Goal: Task Accomplishment & Management: Manage account settings

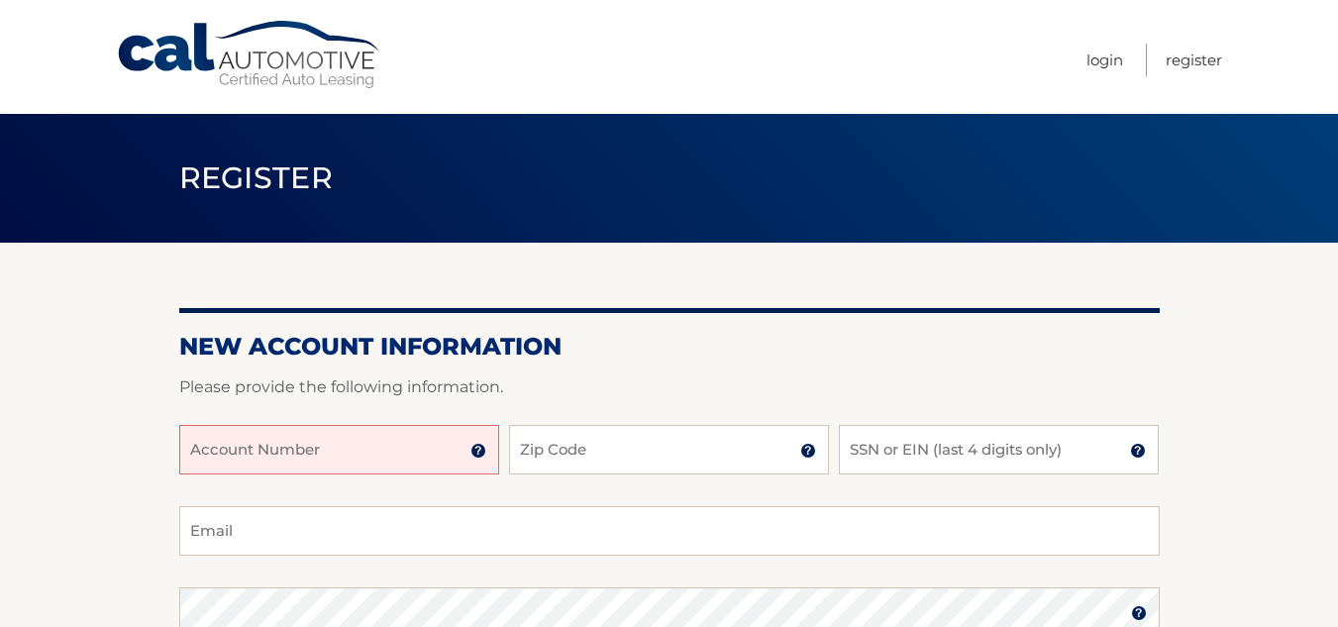
click at [407, 446] on input "Account Number" at bounding box center [339, 450] width 320 height 50
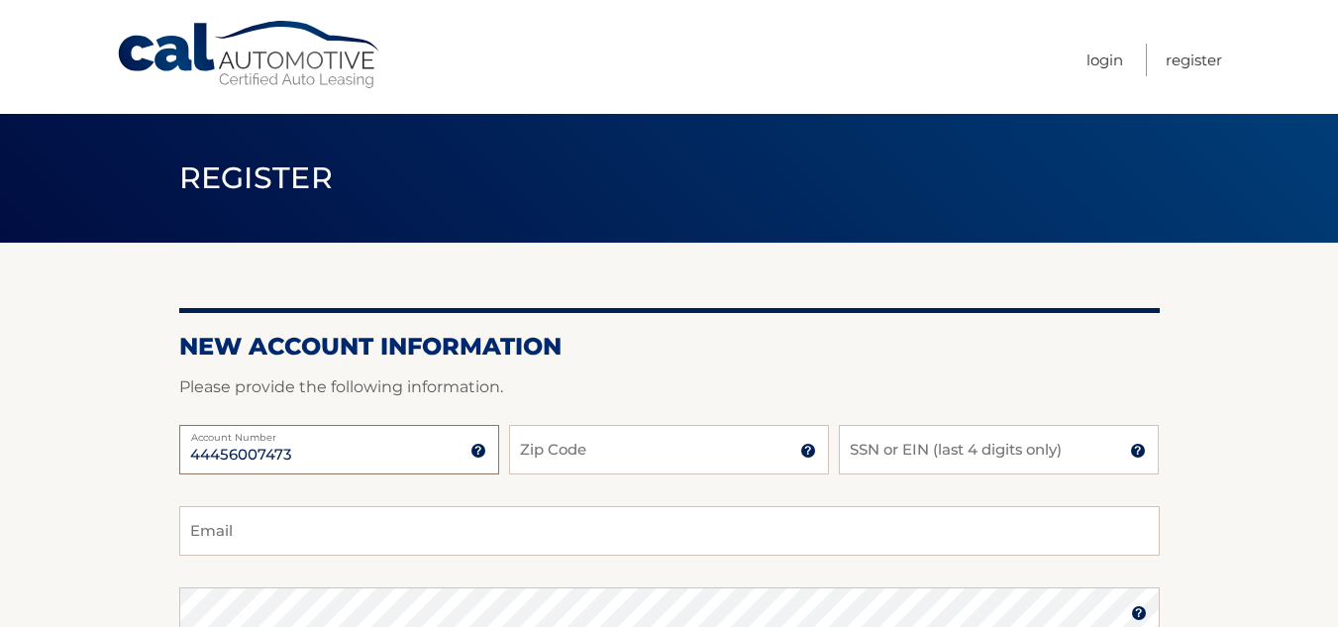
type input "44456007473"
click at [645, 457] on input "Zip Code" at bounding box center [669, 450] width 320 height 50
type input "07601"
click at [967, 443] on input "SSN or EIN (last 4 digits only)" at bounding box center [999, 450] width 320 height 50
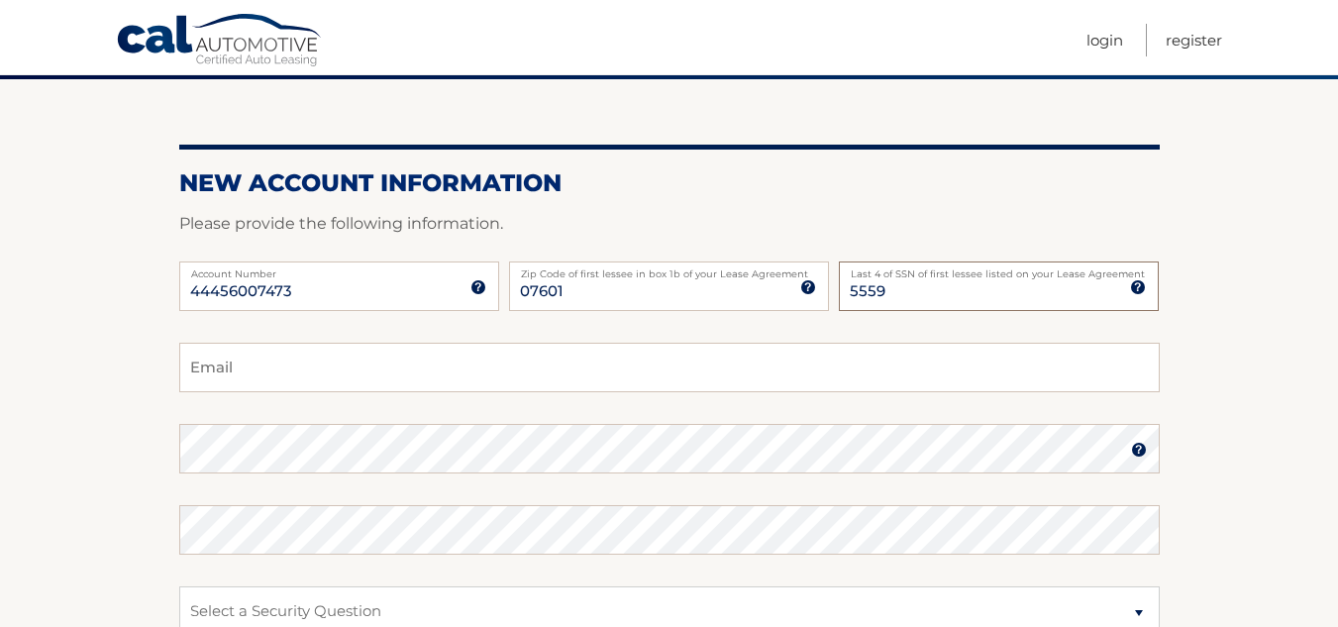
scroll to position [198, 0]
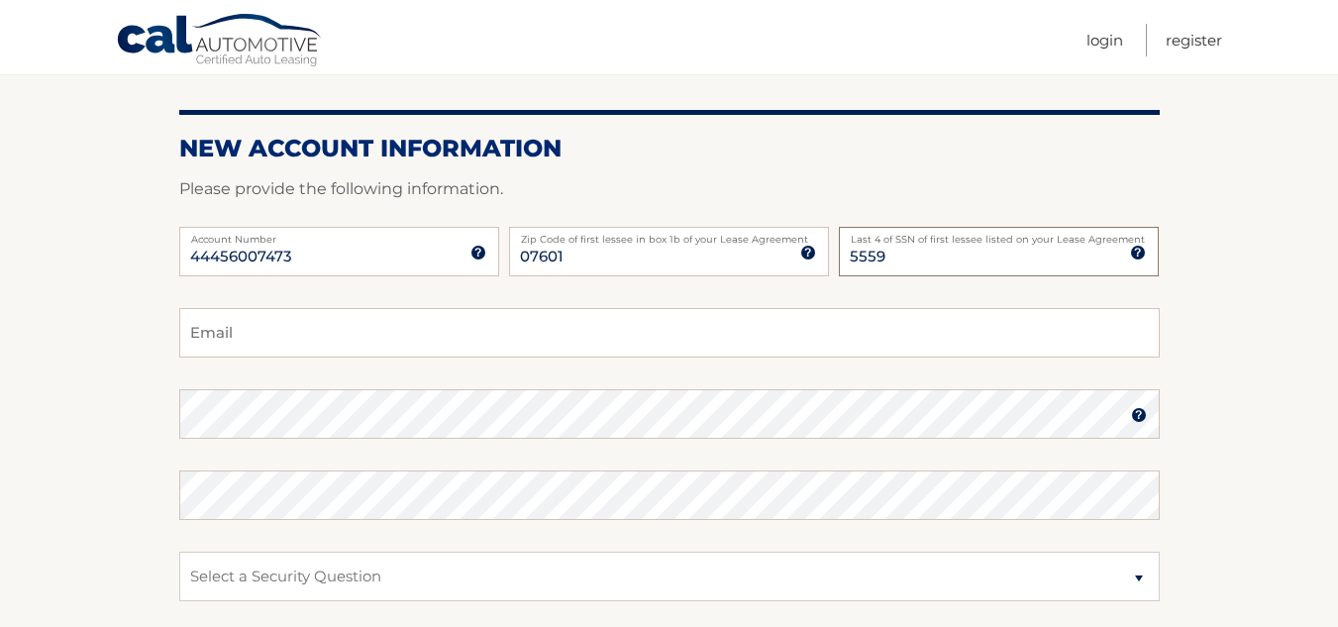
type input "5559"
click at [331, 340] on input "Email" at bounding box center [669, 333] width 980 height 50
type input "tntearlwill_05@msn.com"
click at [320, 405] on label "Password" at bounding box center [669, 397] width 980 height 16
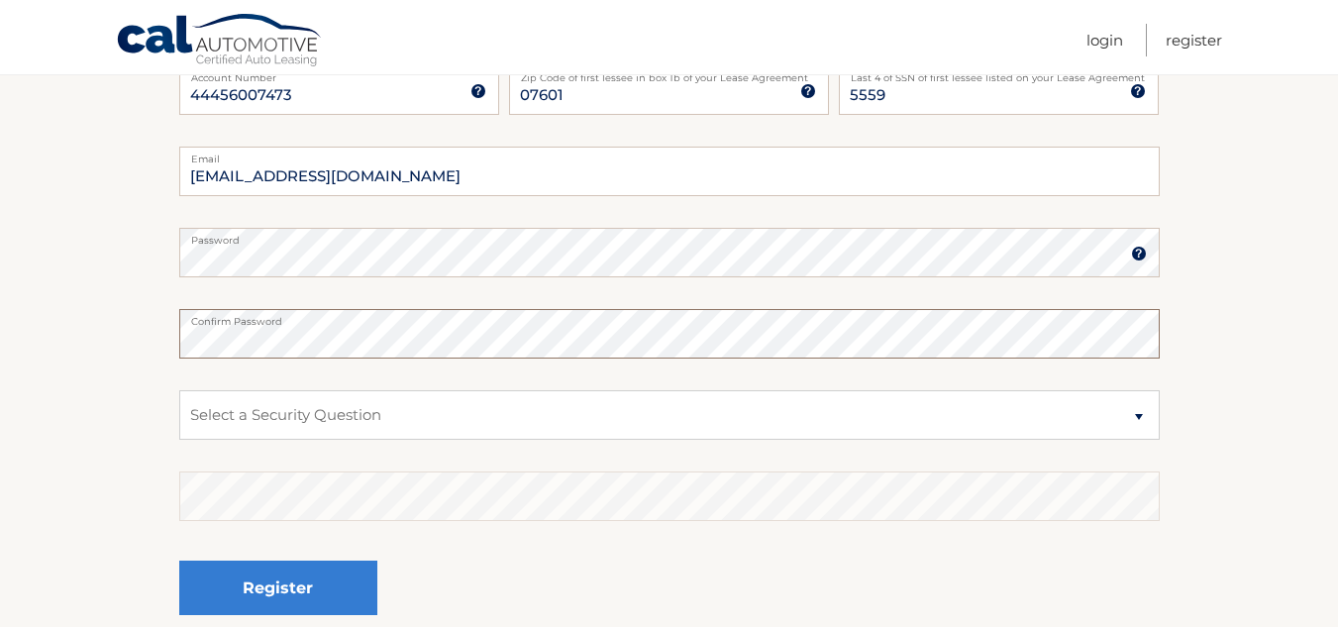
scroll to position [396, 0]
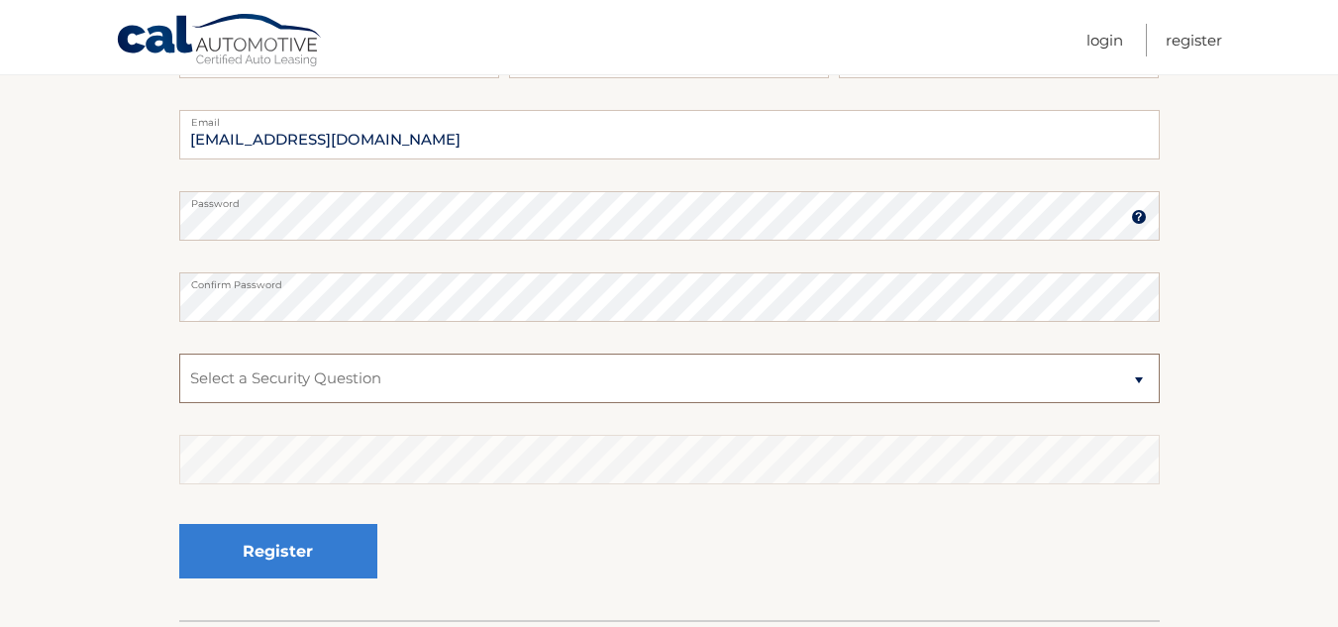
click at [522, 375] on select "Select a Security Question What was the name of your elementary school? What is…" at bounding box center [669, 378] width 980 height 50
select select "2"
click at [179, 353] on select "Select a Security Question What was the name of your elementary school? What is…" at bounding box center [669, 378] width 980 height 50
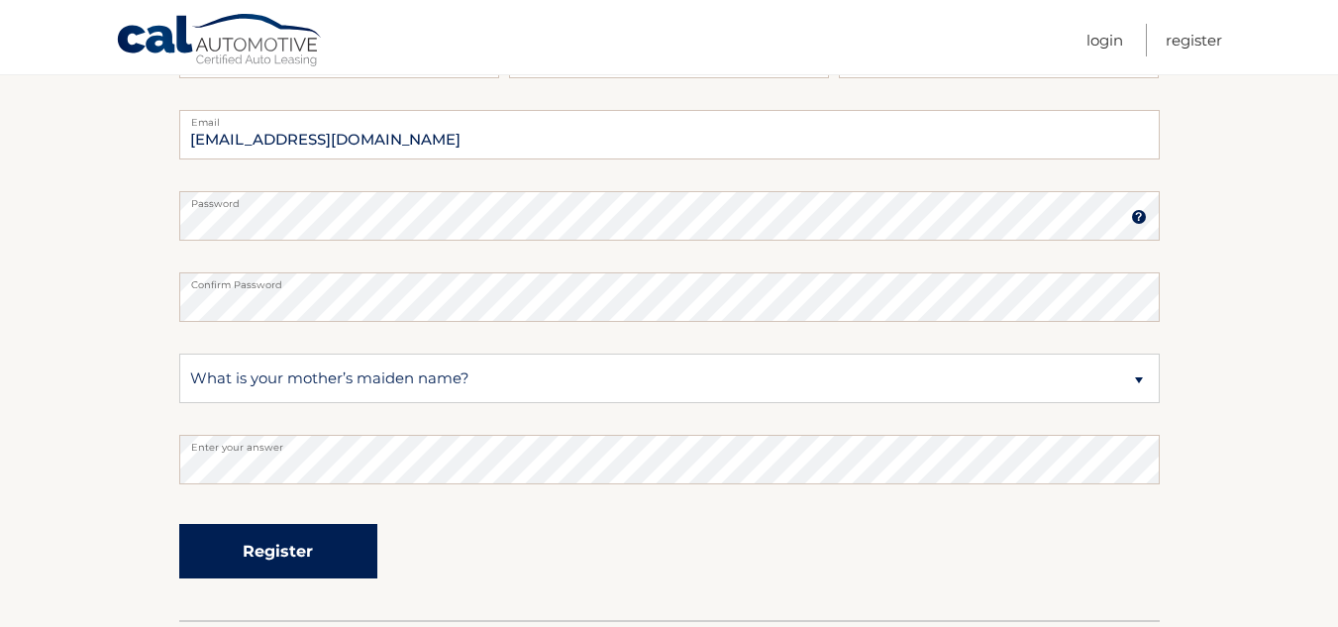
click at [248, 551] on button "Register" at bounding box center [278, 551] width 198 height 54
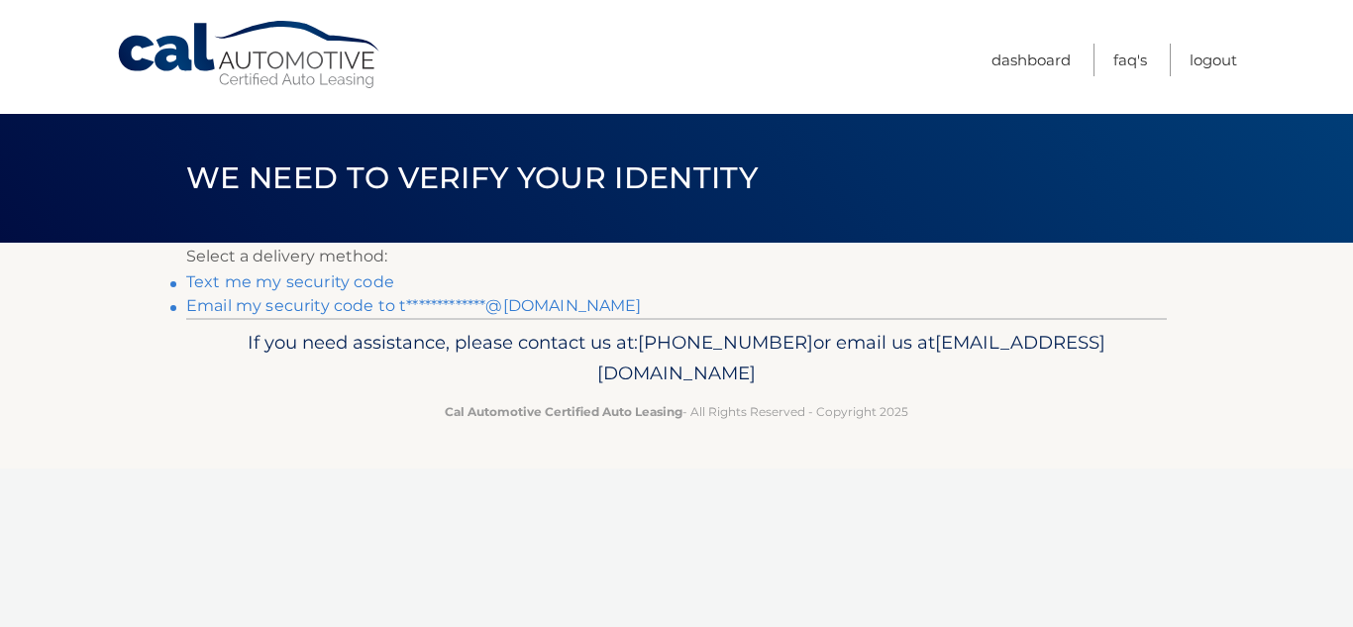
click at [353, 308] on link "**********" at bounding box center [413, 305] width 455 height 19
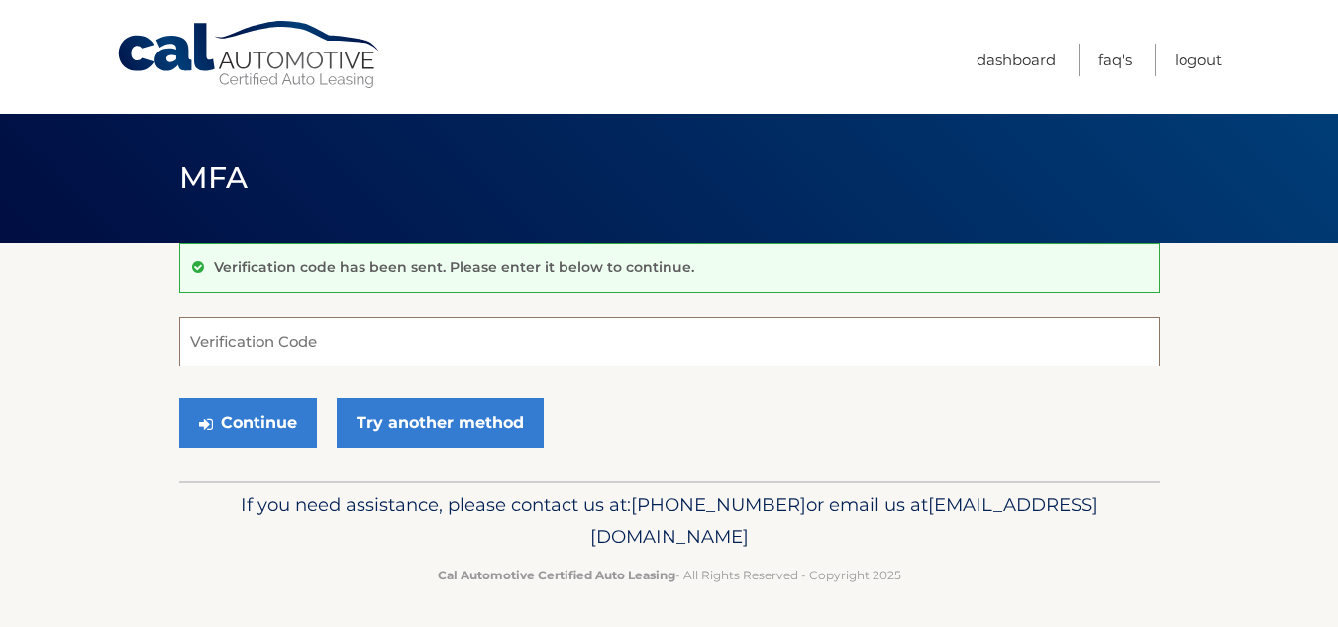
click at [385, 343] on input "Verification Code" at bounding box center [669, 342] width 980 height 50
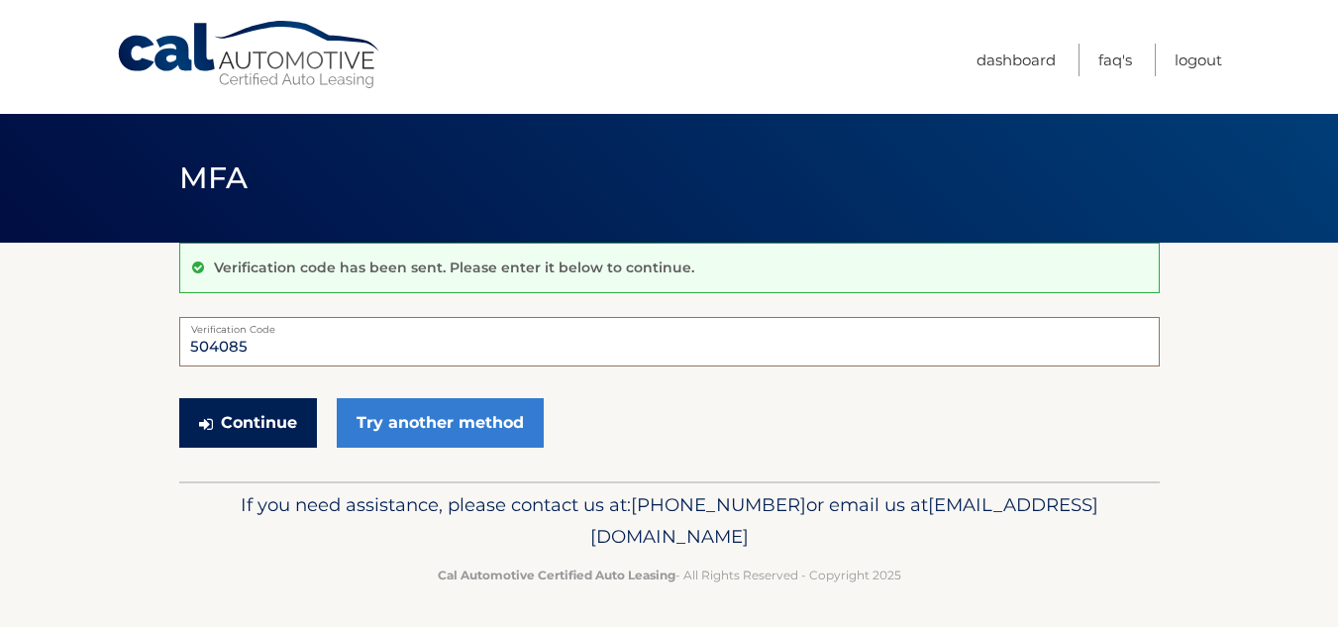
type input "504085"
click at [282, 432] on button "Continue" at bounding box center [248, 423] width 138 height 50
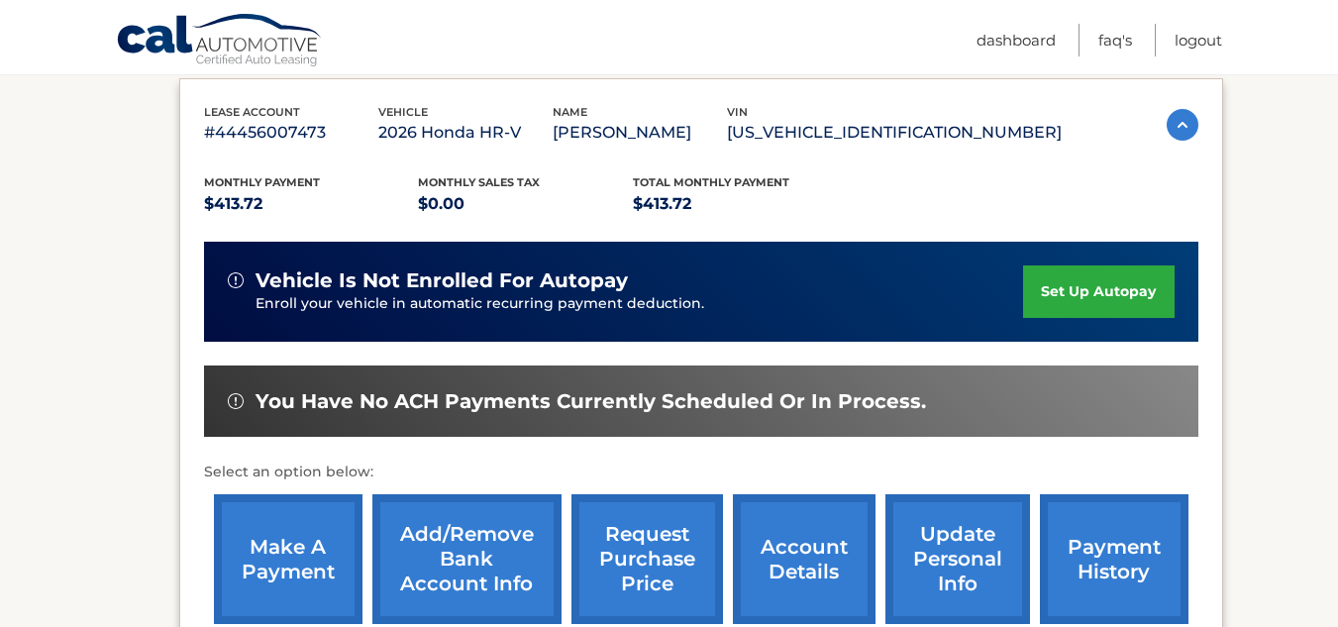
scroll to position [297, 0]
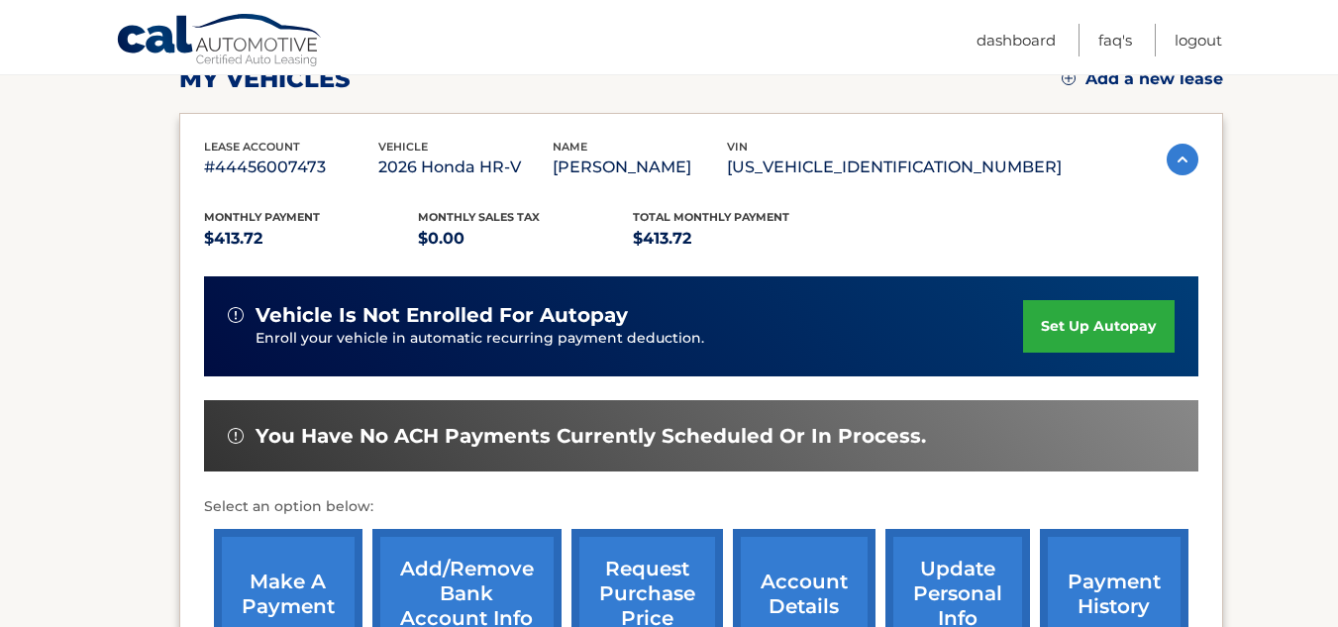
click at [1086, 335] on link "set up autopay" at bounding box center [1098, 326] width 150 height 52
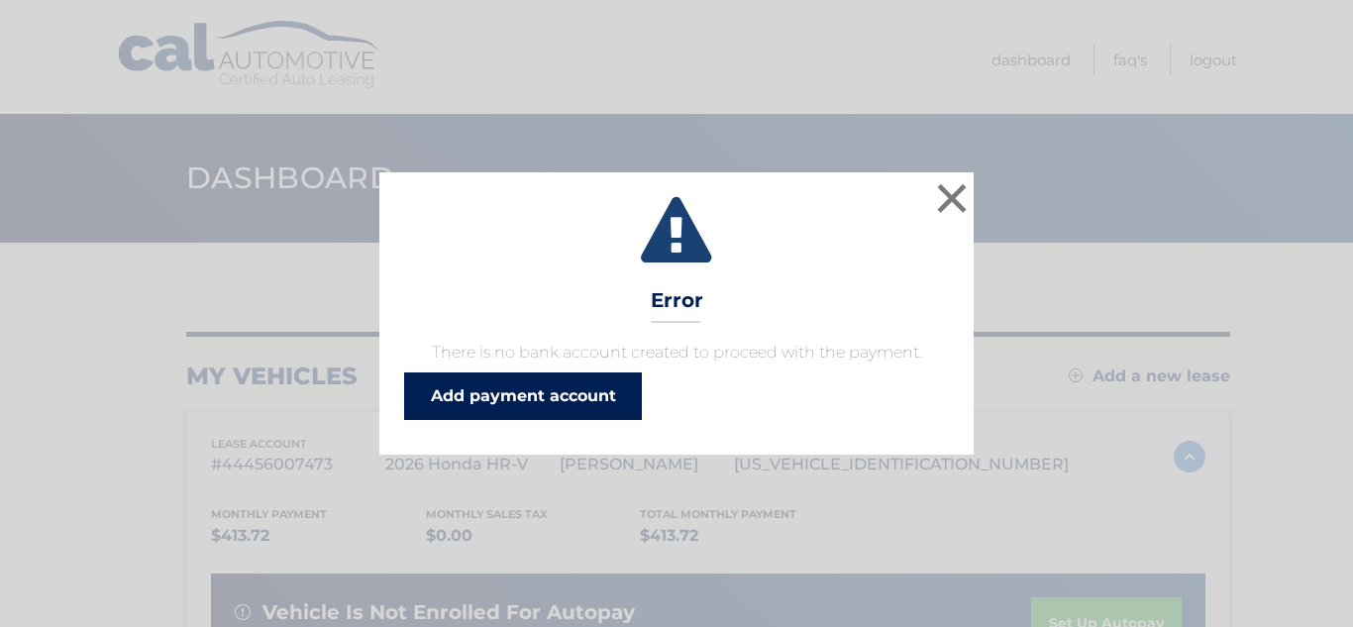
click at [583, 404] on link "Add payment account" at bounding box center [523, 396] width 238 height 48
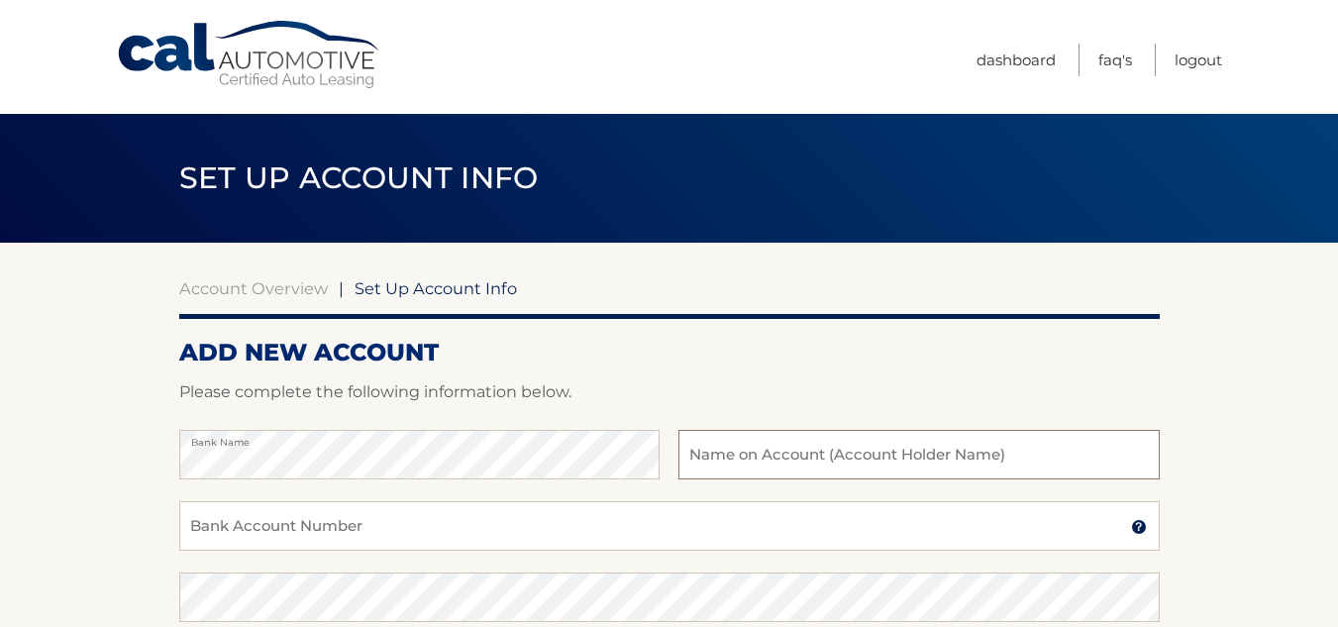
click at [838, 466] on input "text" at bounding box center [918, 455] width 480 height 50
type input "[PERSON_NAME]"
click at [672, 528] on input "Bank Account Number" at bounding box center [669, 526] width 980 height 50
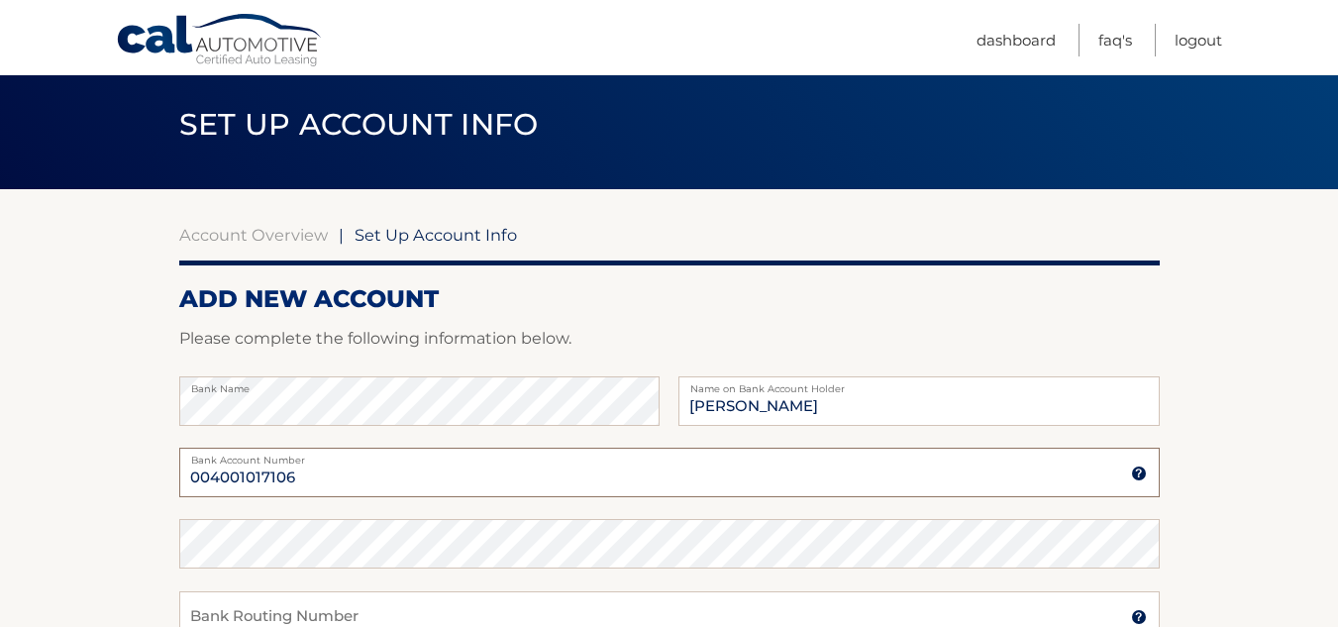
scroll to position [99, 0]
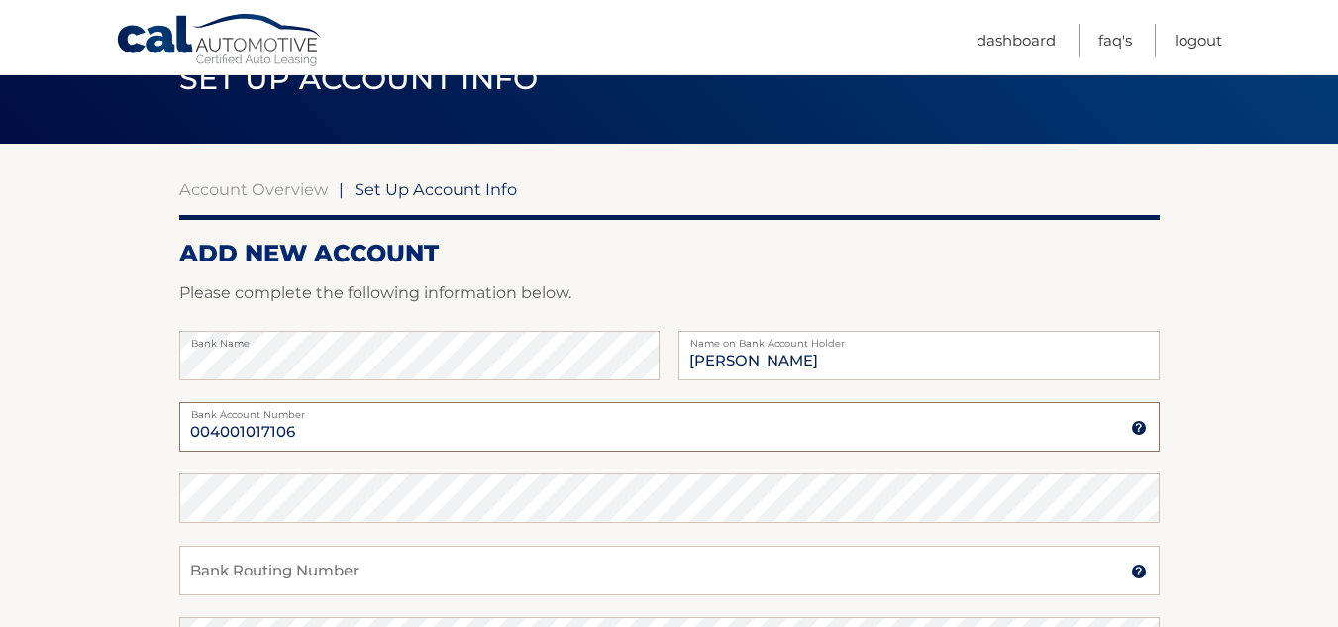
type input "004001017106"
click at [662, 570] on input "Bank Routing Number" at bounding box center [669, 571] width 980 height 50
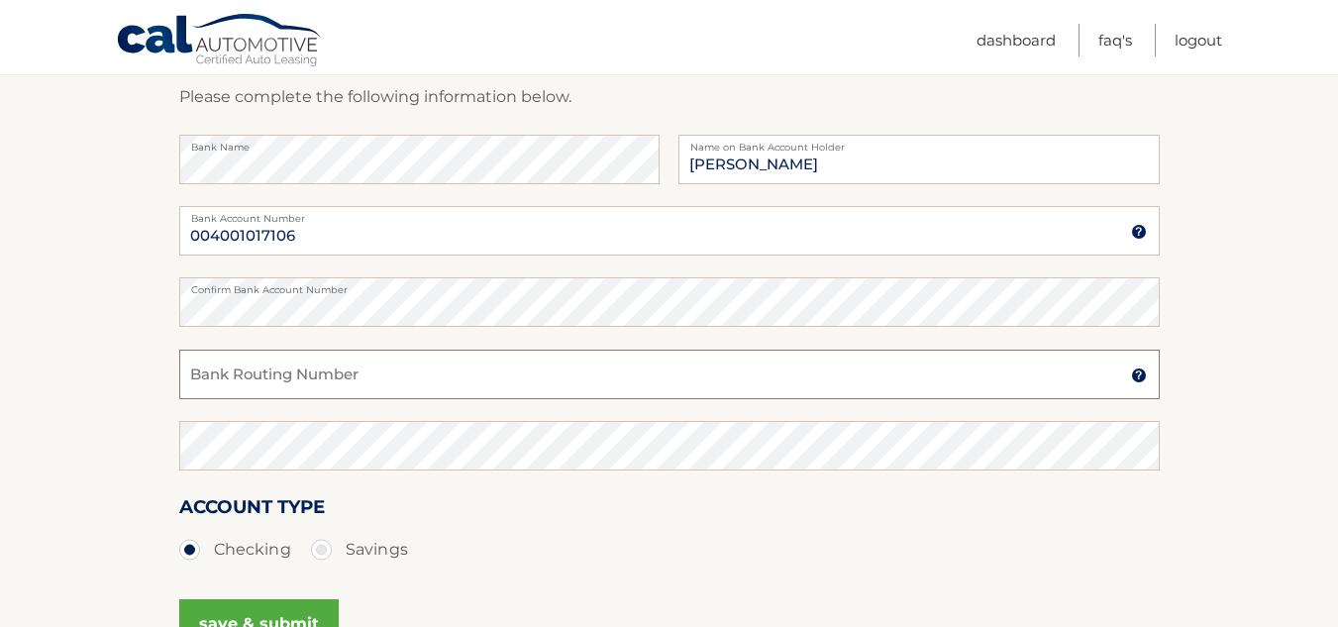
scroll to position [297, 0]
click at [541, 386] on input "Bank Routing Number" at bounding box center [669, 373] width 980 height 50
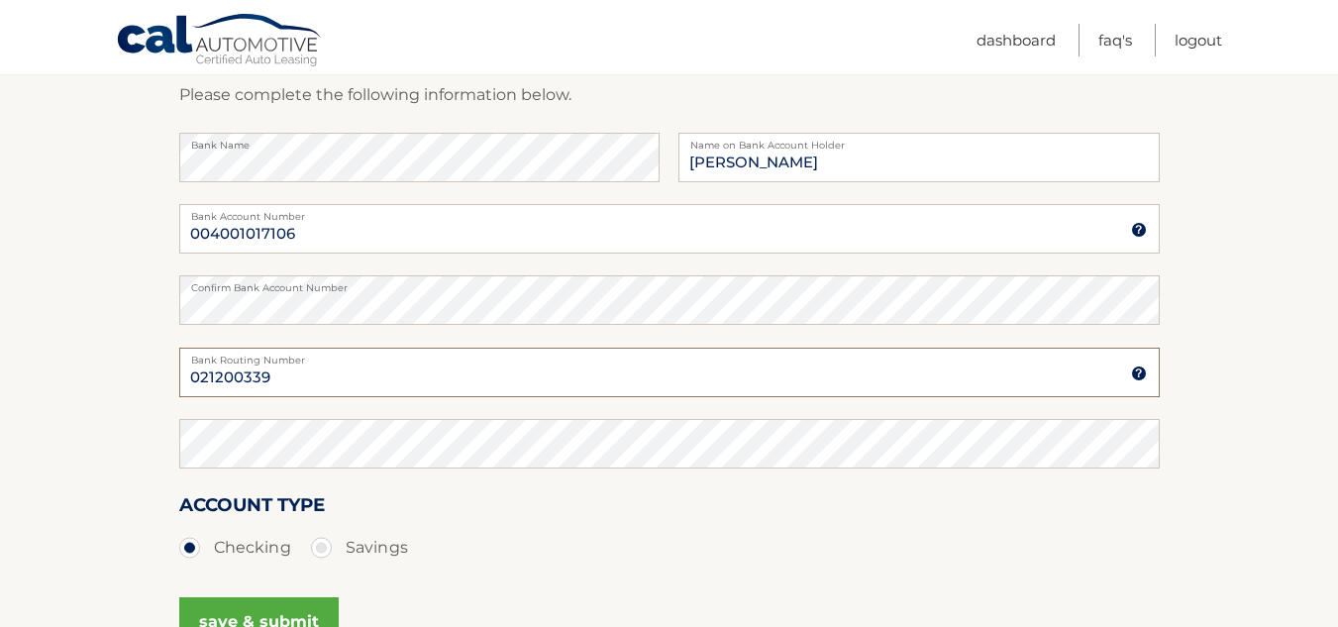
type input "021200339"
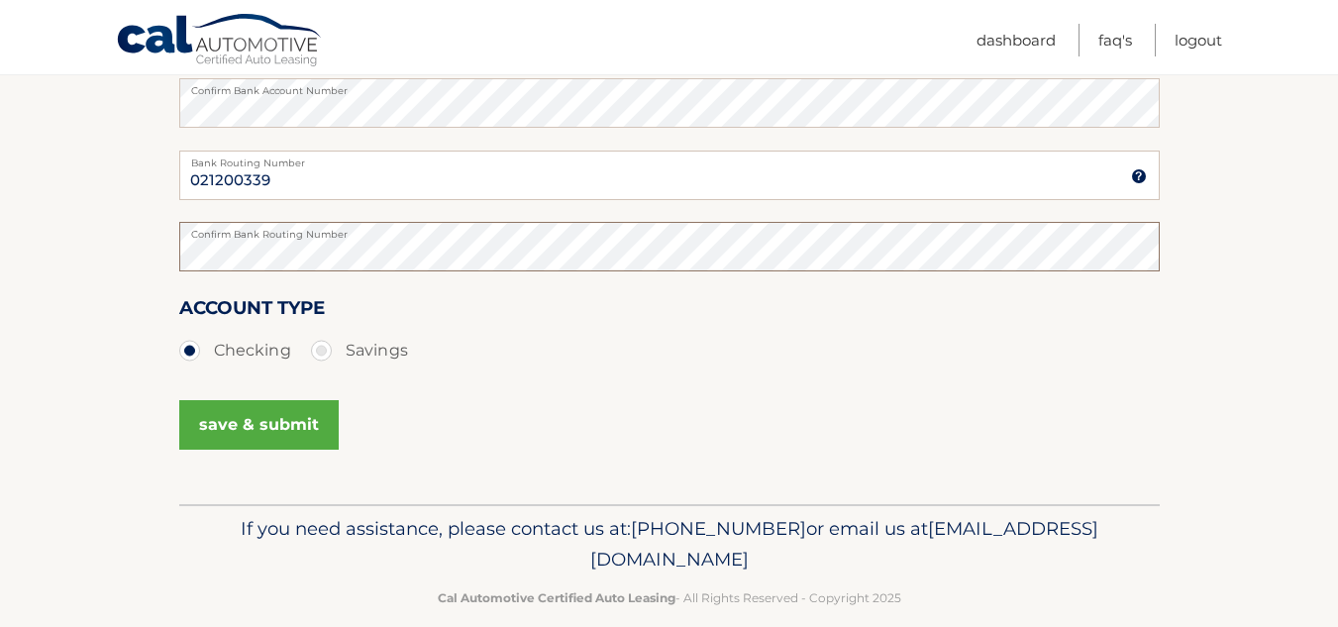
scroll to position [495, 0]
click at [253, 431] on button "save & submit" at bounding box center [258, 424] width 159 height 50
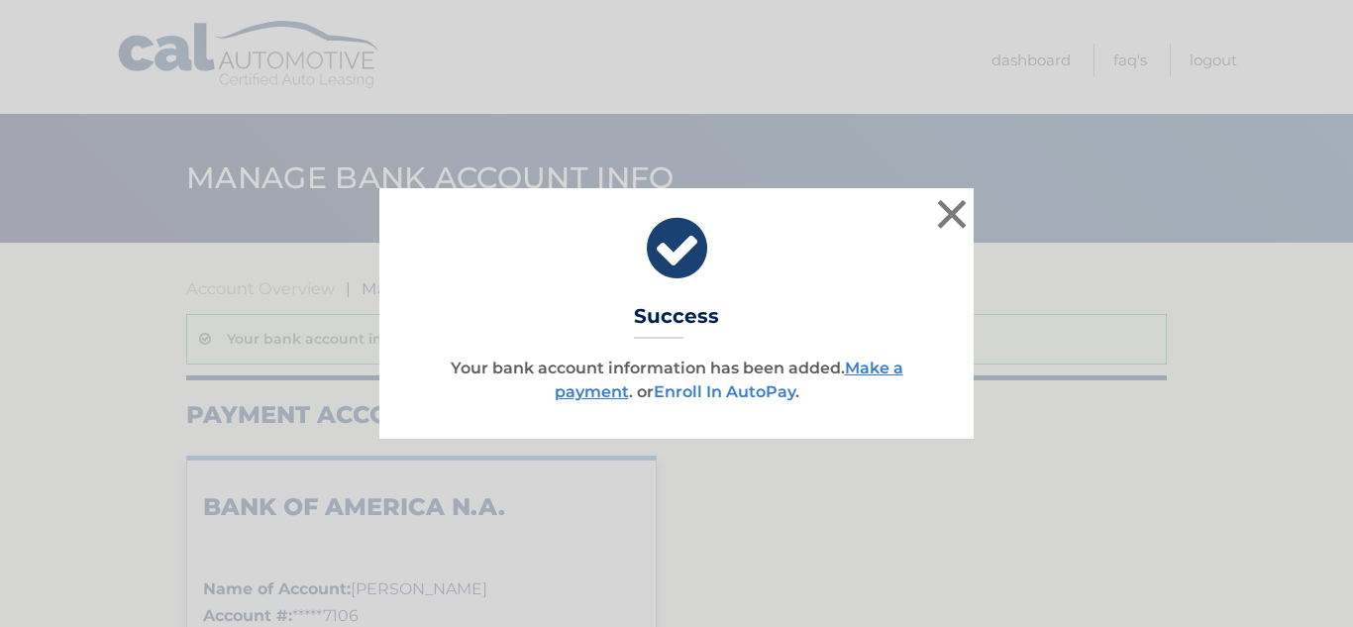
click at [743, 395] on link "Enroll In AutoPay" at bounding box center [724, 391] width 142 height 19
click at [736, 388] on link "Enroll In AutoPay" at bounding box center [724, 391] width 142 height 19
click at [723, 389] on link "Enroll In AutoPay" at bounding box center [724, 391] width 142 height 19
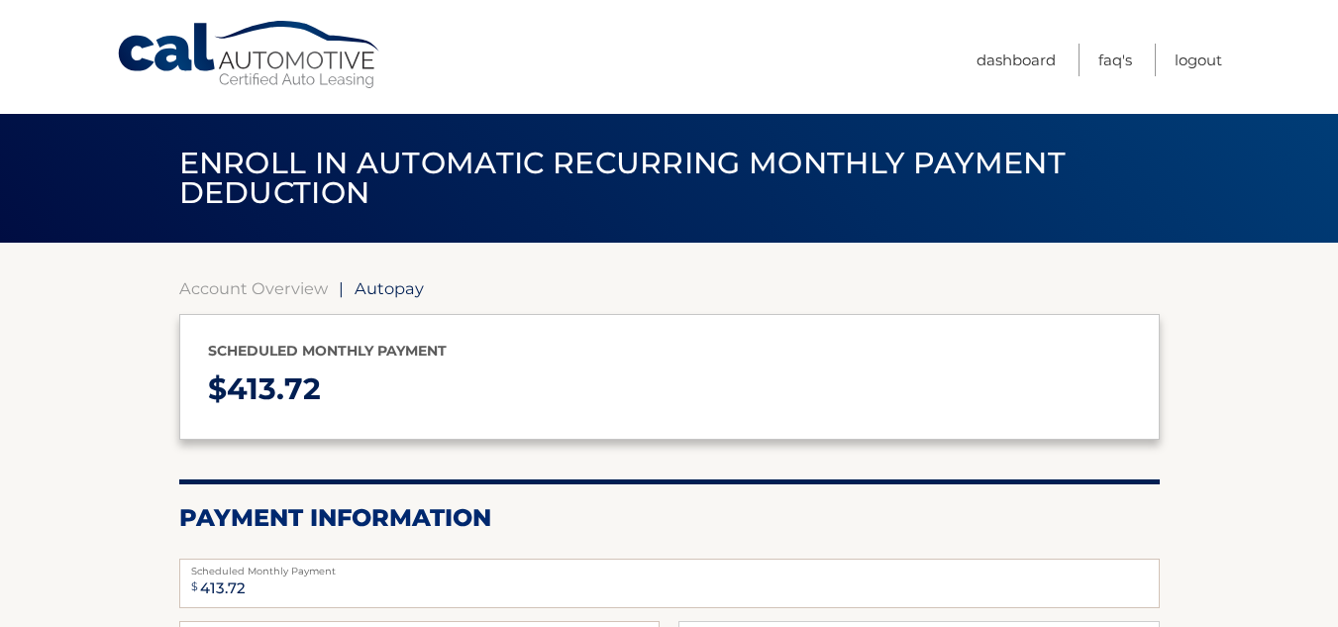
select select "MjUyYWZhYmItNmU5Ni00NzY0LWFlYmYtZDRkYWVmNzBhNmFm"
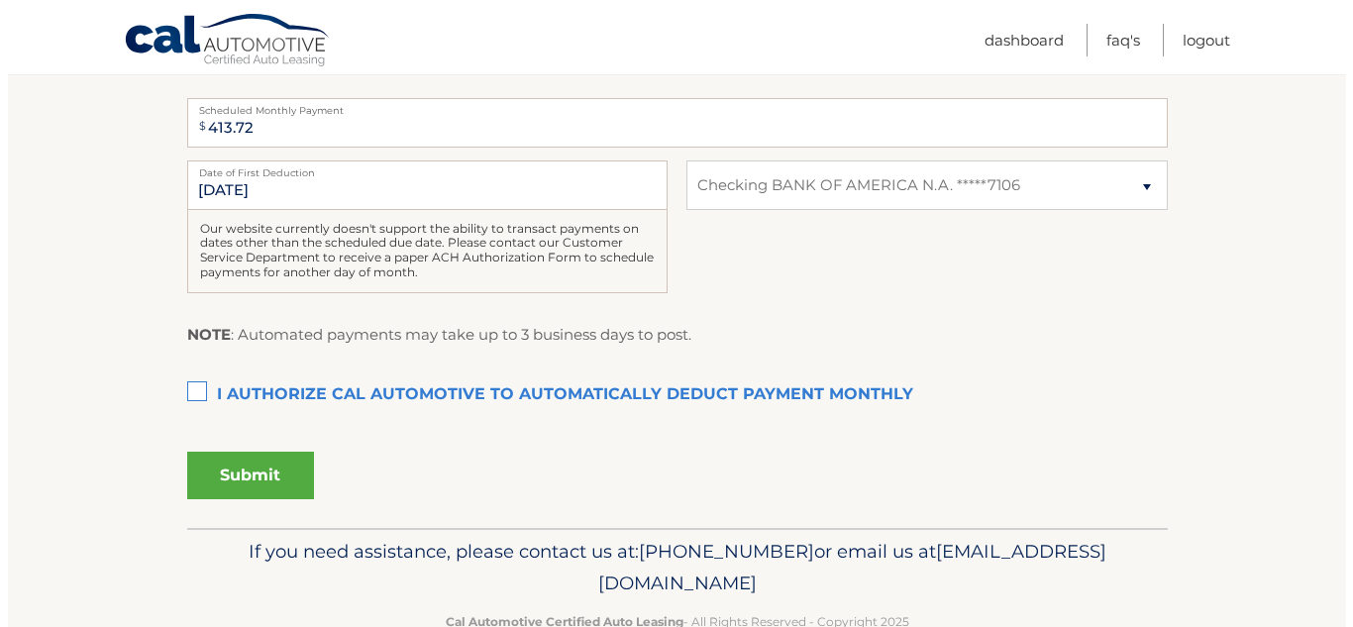
scroll to position [495, 0]
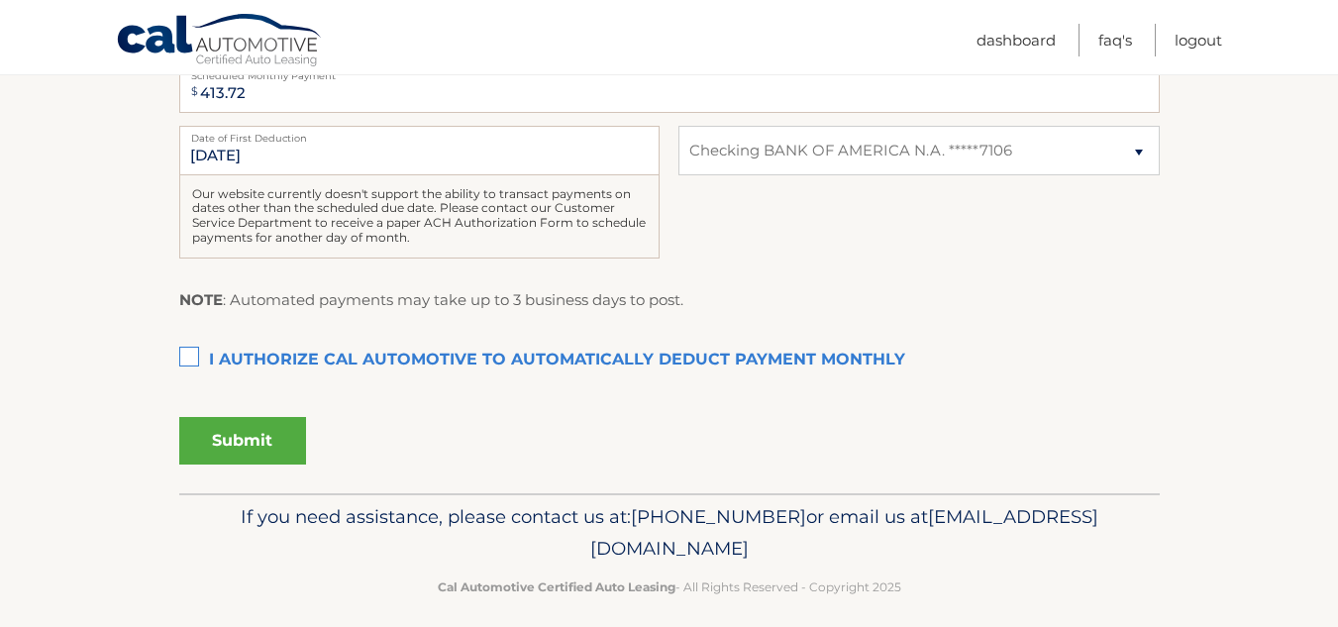
click at [189, 353] on label "I authorize cal automotive to automatically deduct payment monthly This checkbo…" at bounding box center [669, 361] width 980 height 40
click at [0, 0] on input "I authorize cal automotive to automatically deduct payment monthly This checkbo…" at bounding box center [0, 0] width 0 height 0
click at [258, 441] on button "Submit" at bounding box center [242, 441] width 127 height 48
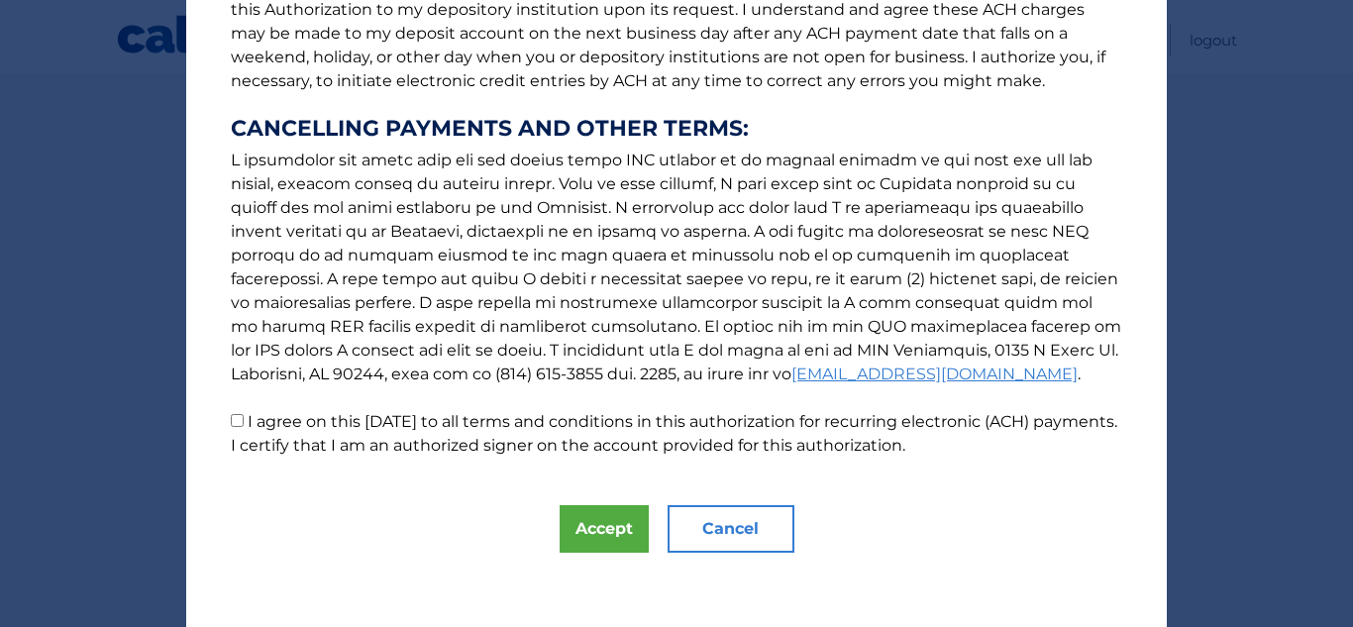
scroll to position [309, 0]
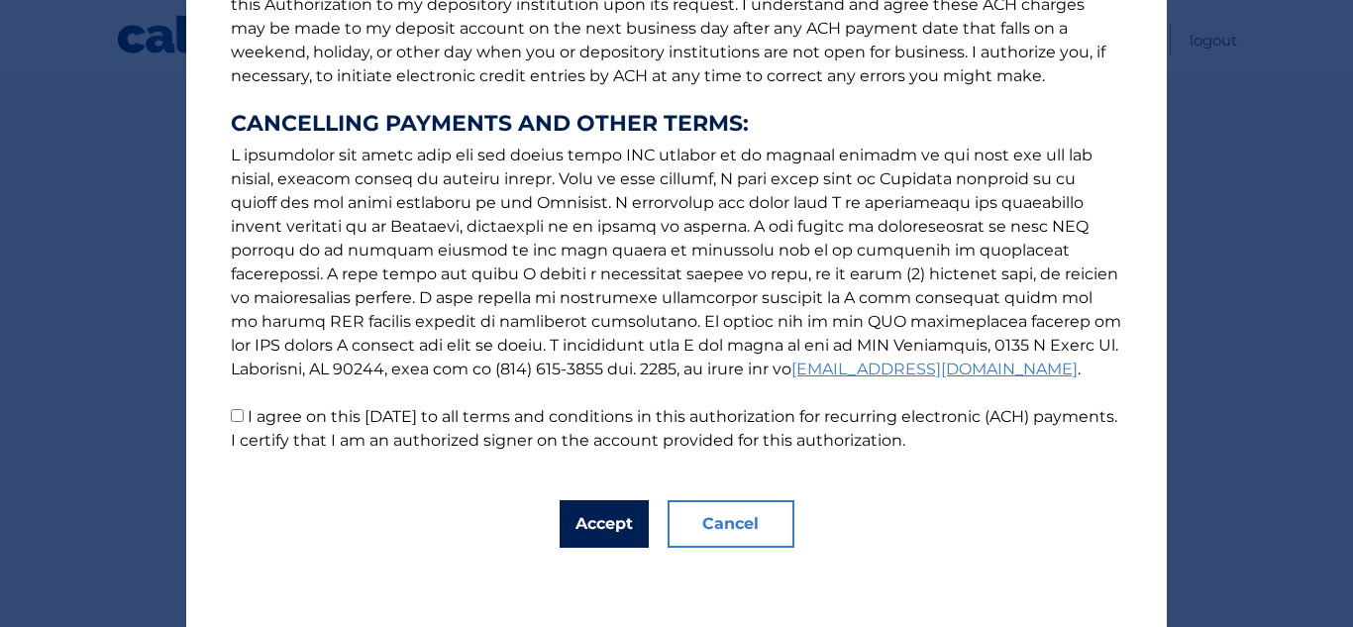
click at [595, 513] on button "Accept" at bounding box center [603, 524] width 89 height 48
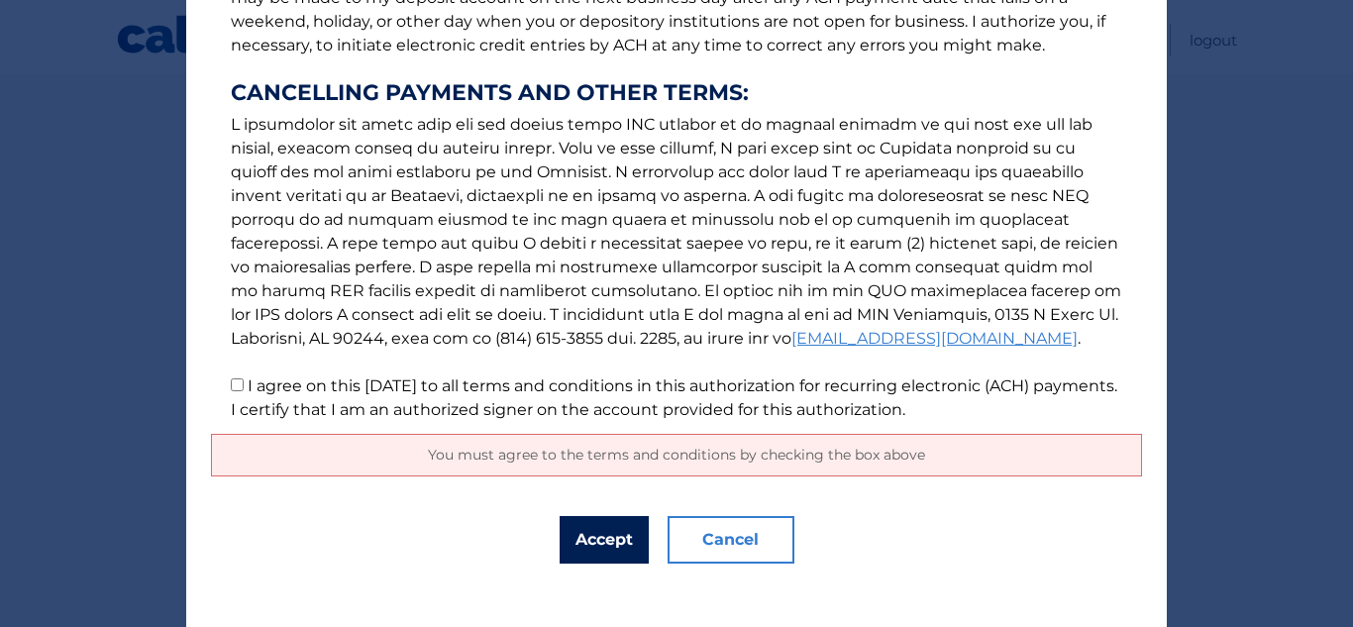
scroll to position [355, 0]
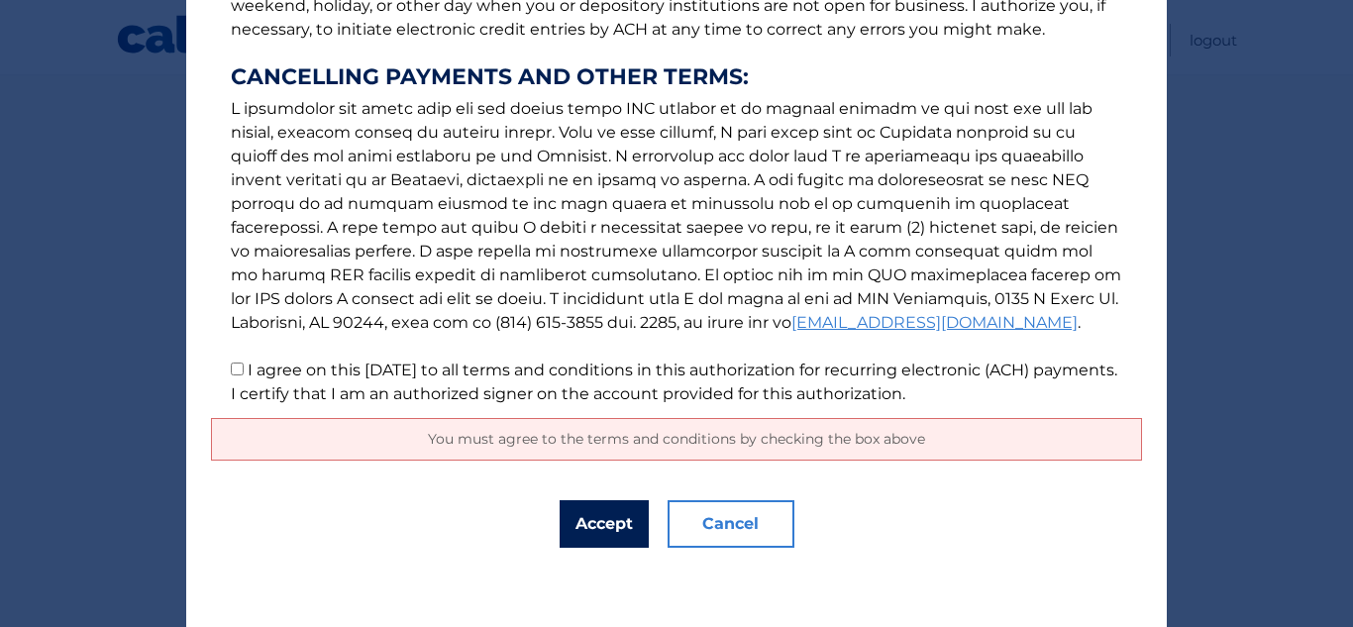
click at [612, 528] on button "Accept" at bounding box center [603, 524] width 89 height 48
click at [892, 444] on span "You must agree to the terms and conditions by checking the box above" at bounding box center [676, 439] width 497 height 18
click at [694, 448] on span "You must agree to the terms and conditions by checking the box above" at bounding box center [676, 439] width 497 height 18
click at [609, 516] on button "Accept" at bounding box center [603, 524] width 89 height 48
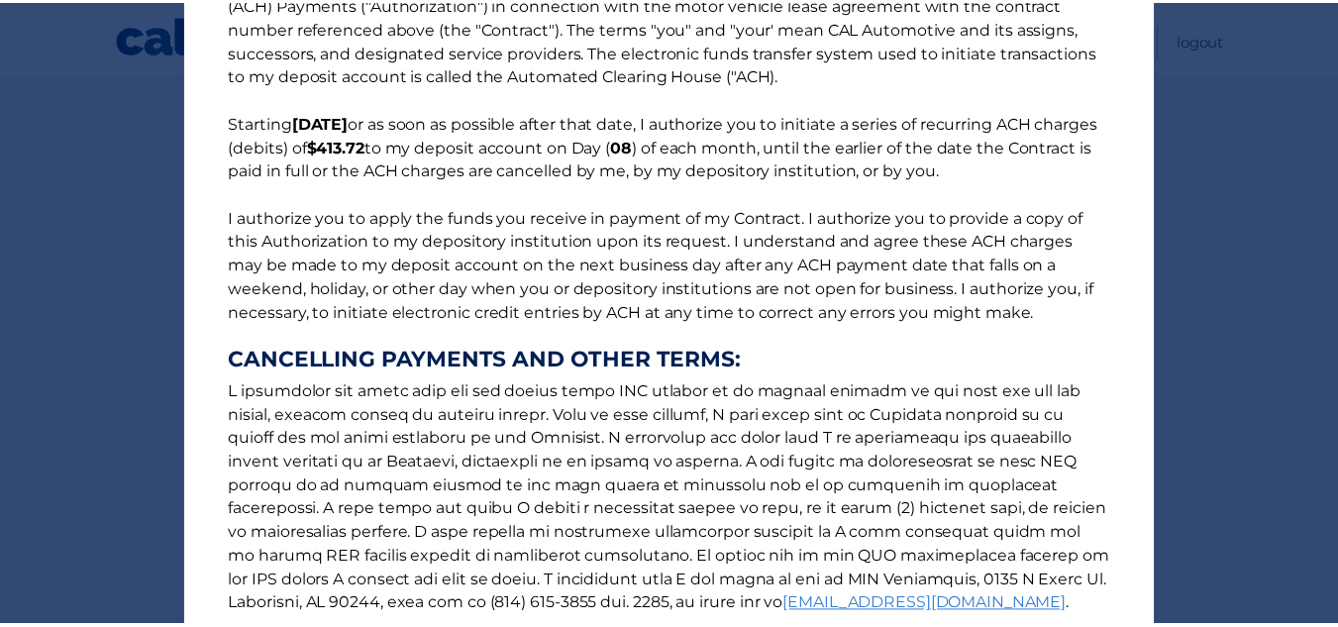
scroll to position [0, 0]
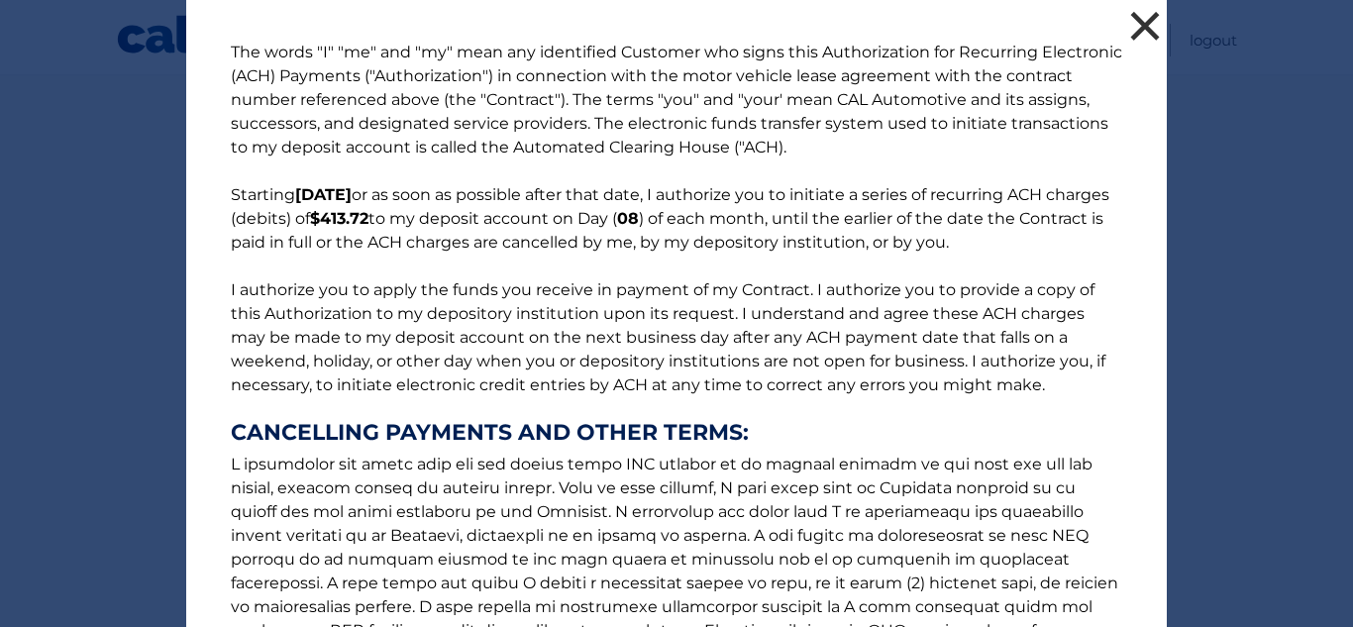
click at [1141, 21] on button "×" at bounding box center [1145, 26] width 40 height 40
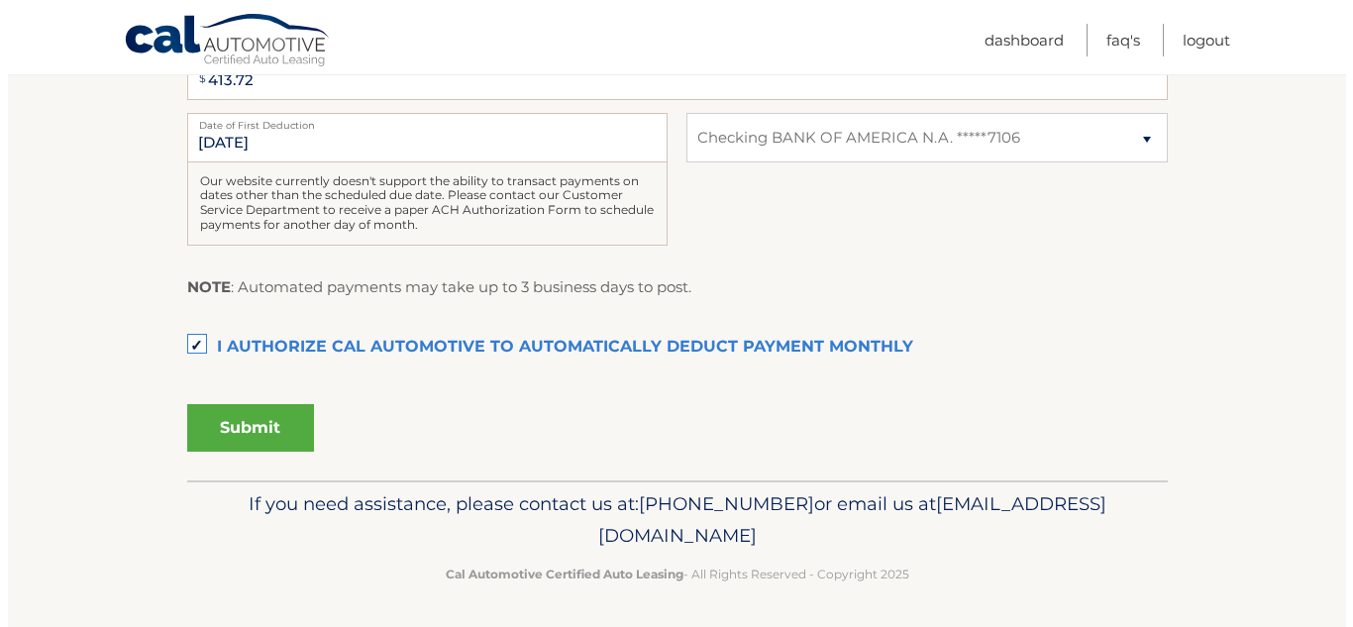
scroll to position [511, 0]
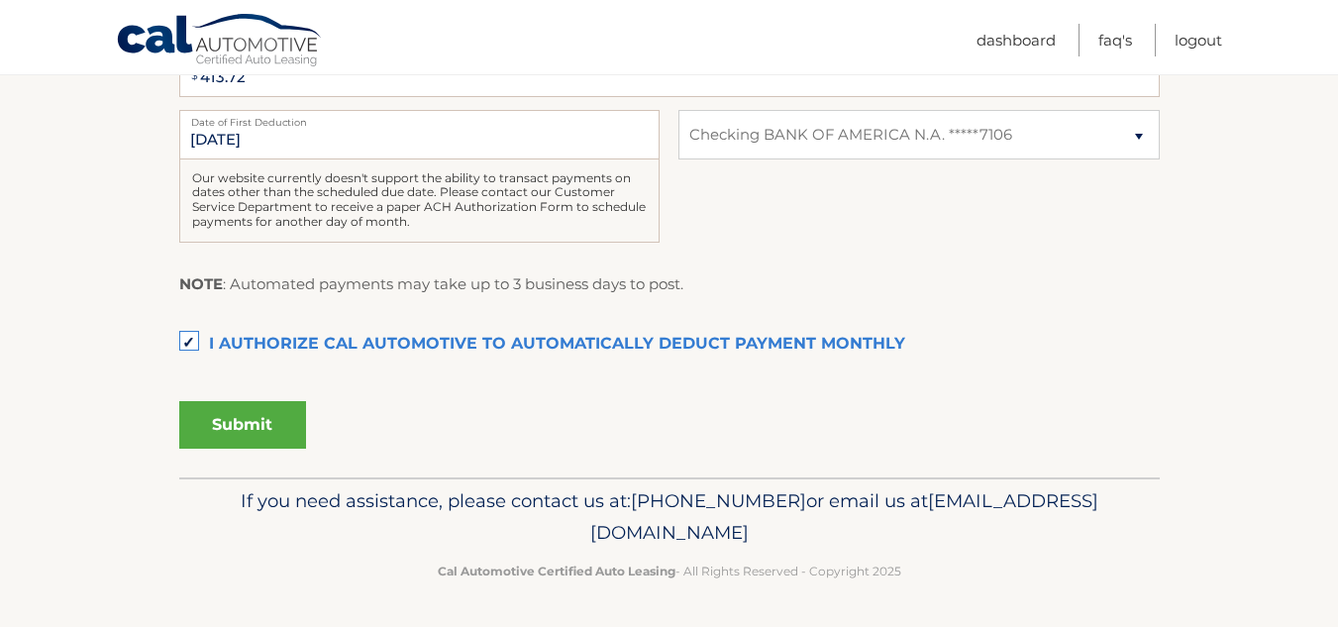
click at [283, 421] on button "Submit" at bounding box center [242, 425] width 127 height 48
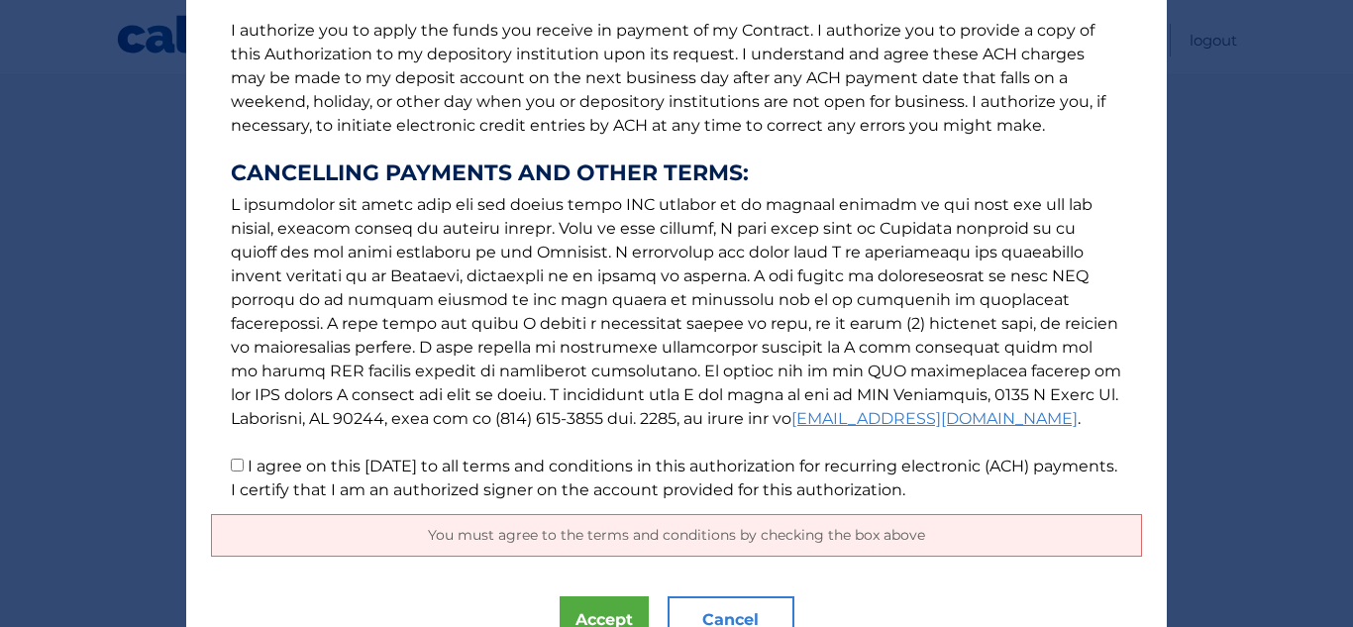
scroll to position [355, 0]
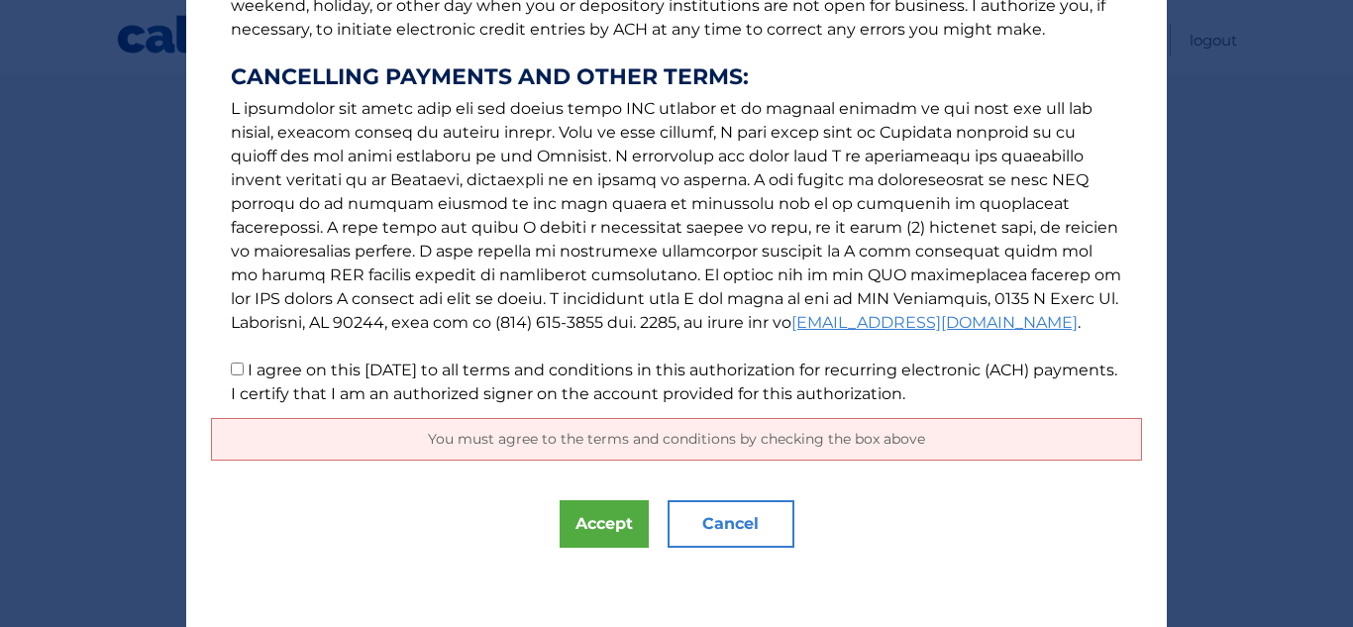
click at [236, 365] on input "I agree on this 09/13/2025 to all terms and conditions in this authorization fo…" at bounding box center [237, 368] width 13 height 13
checkbox input "true"
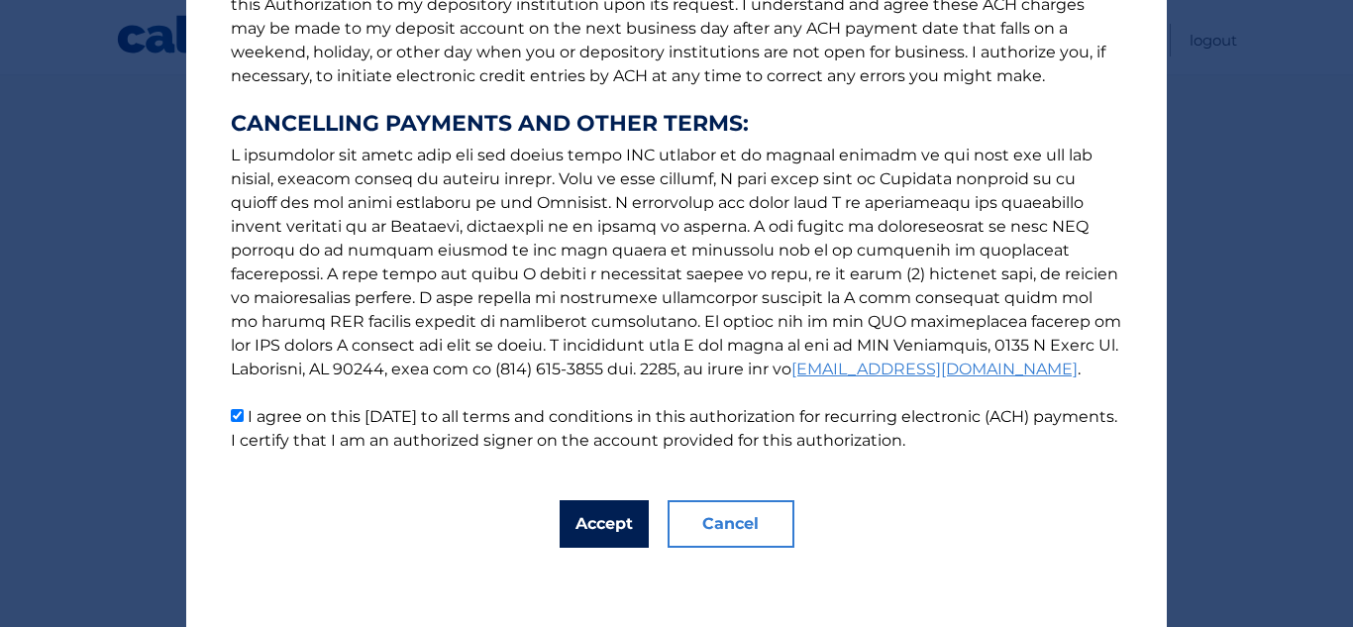
click at [593, 514] on button "Accept" at bounding box center [603, 524] width 89 height 48
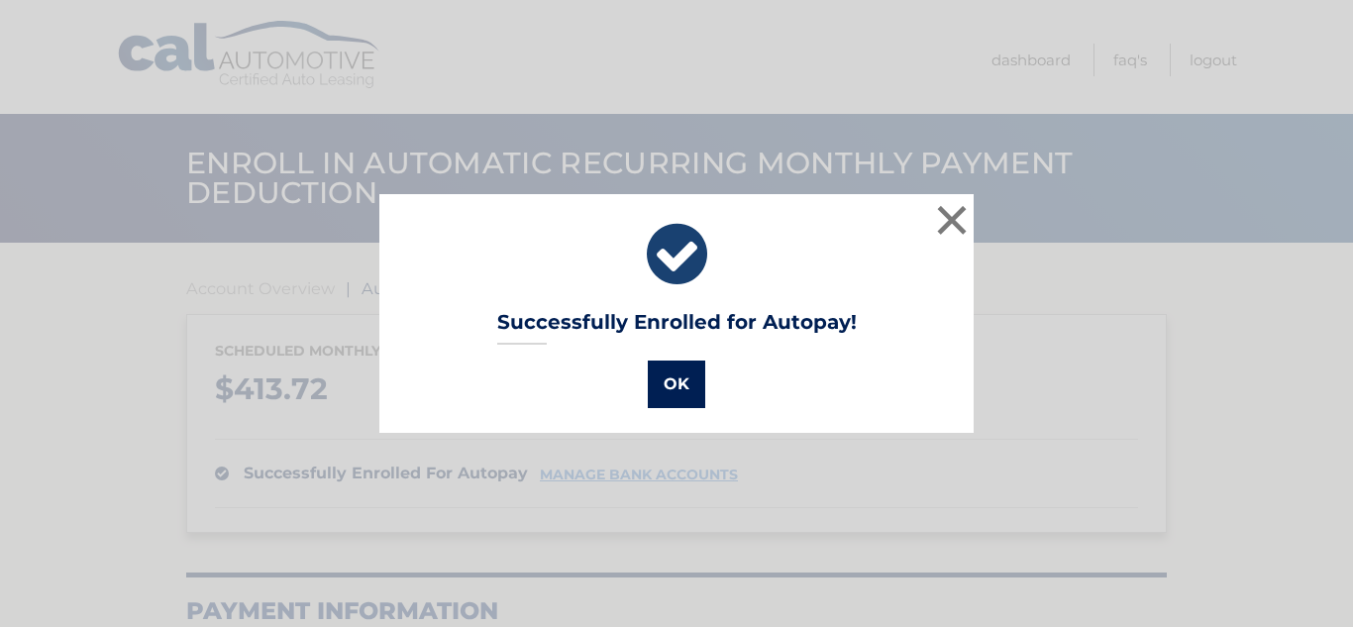
click at [671, 380] on button "OK" at bounding box center [676, 384] width 57 height 48
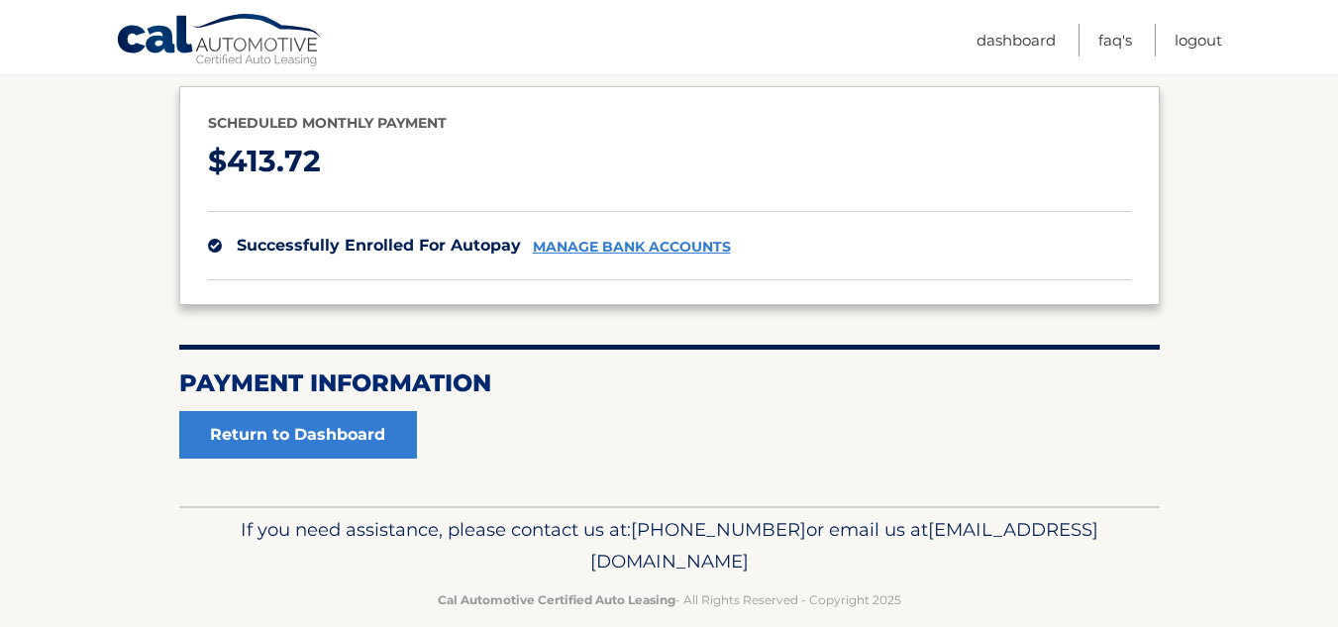
scroll to position [256, 0]
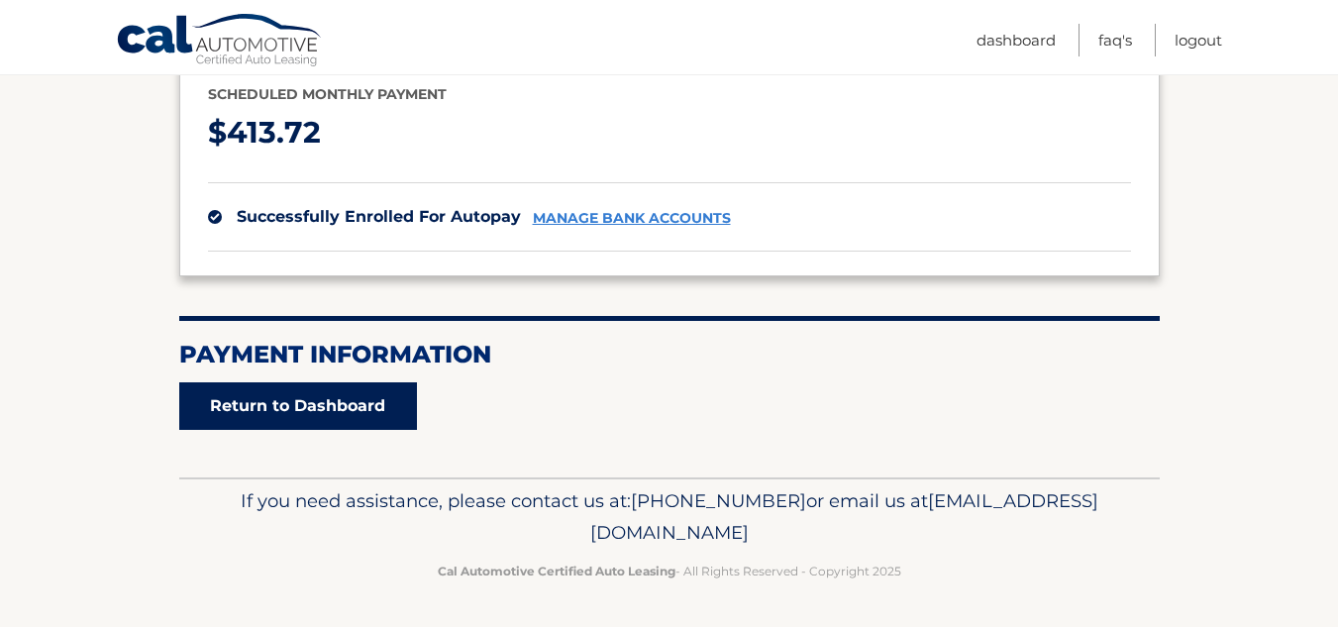
click at [290, 413] on link "Return to Dashboard" at bounding box center [298, 406] width 238 height 48
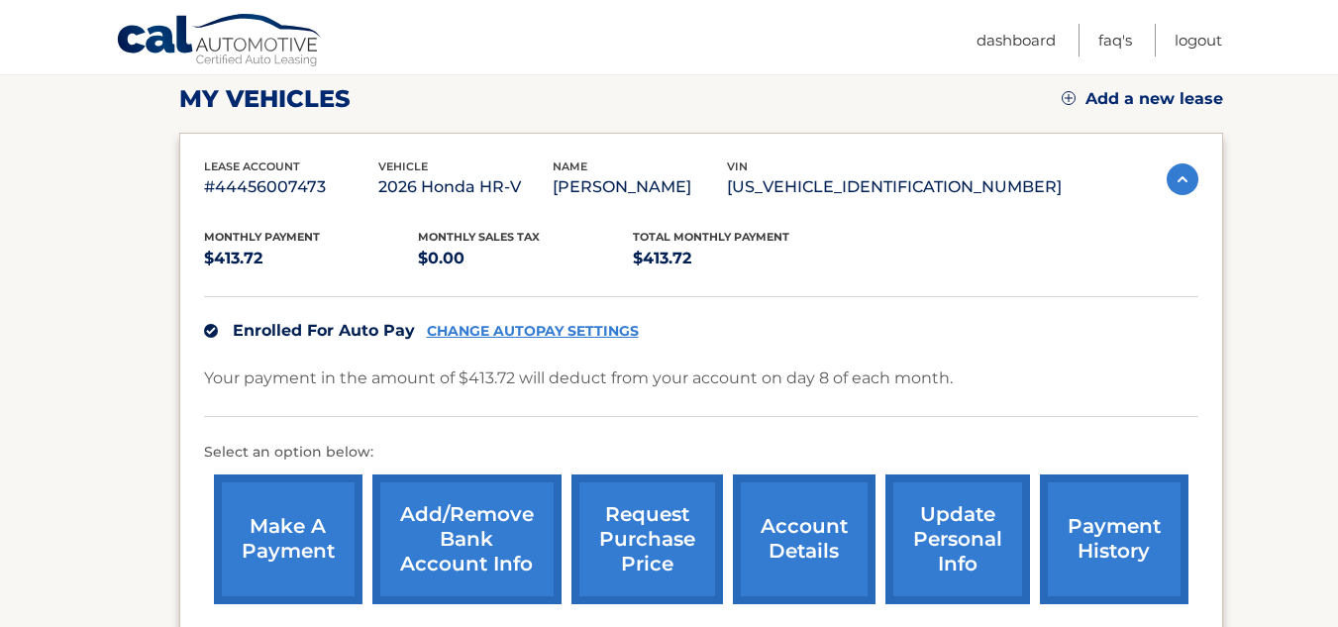
scroll to position [297, 0]
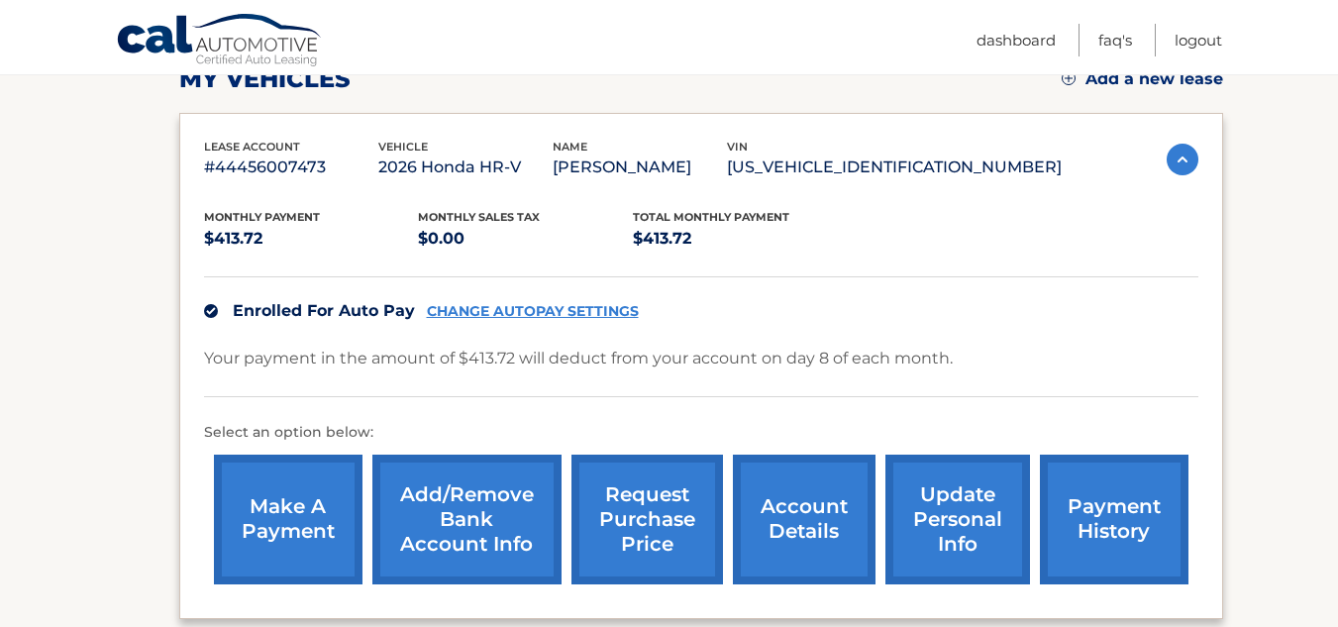
click at [306, 541] on link "make a payment" at bounding box center [288, 519] width 149 height 130
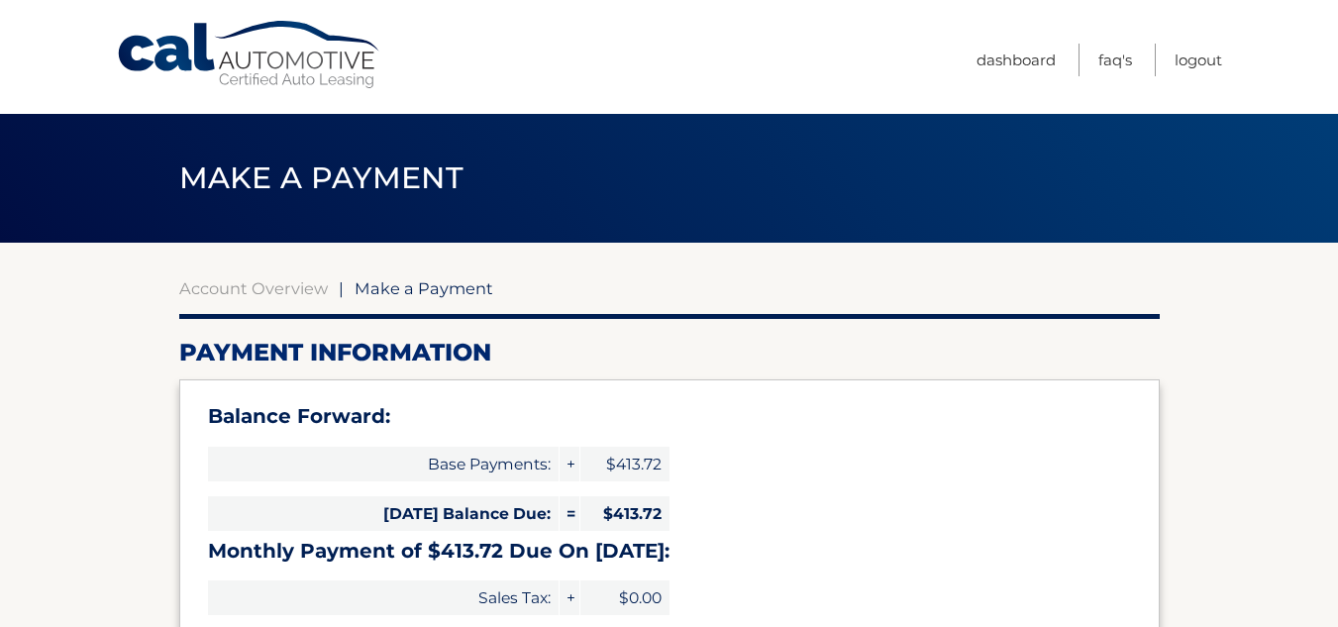
select select "MjUyYWZhYmItNmU5Ni00NzY0LWFlYmYtZDRkYWVmNzBhNmFm"
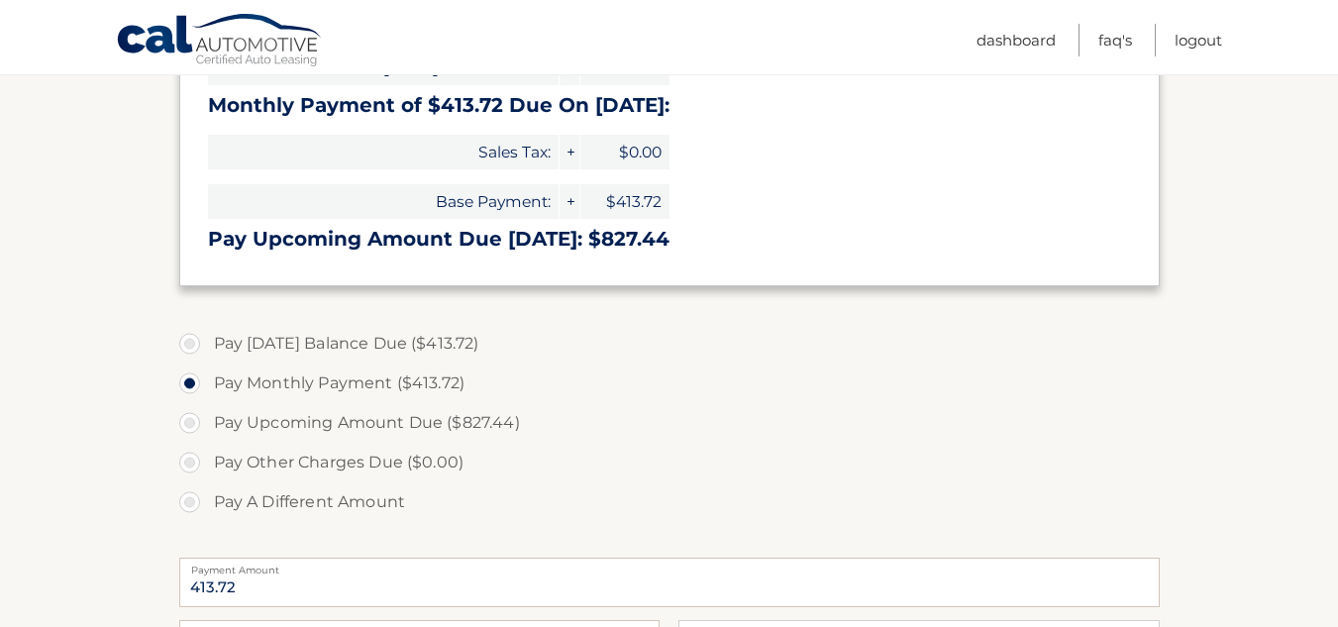
scroll to position [495, 0]
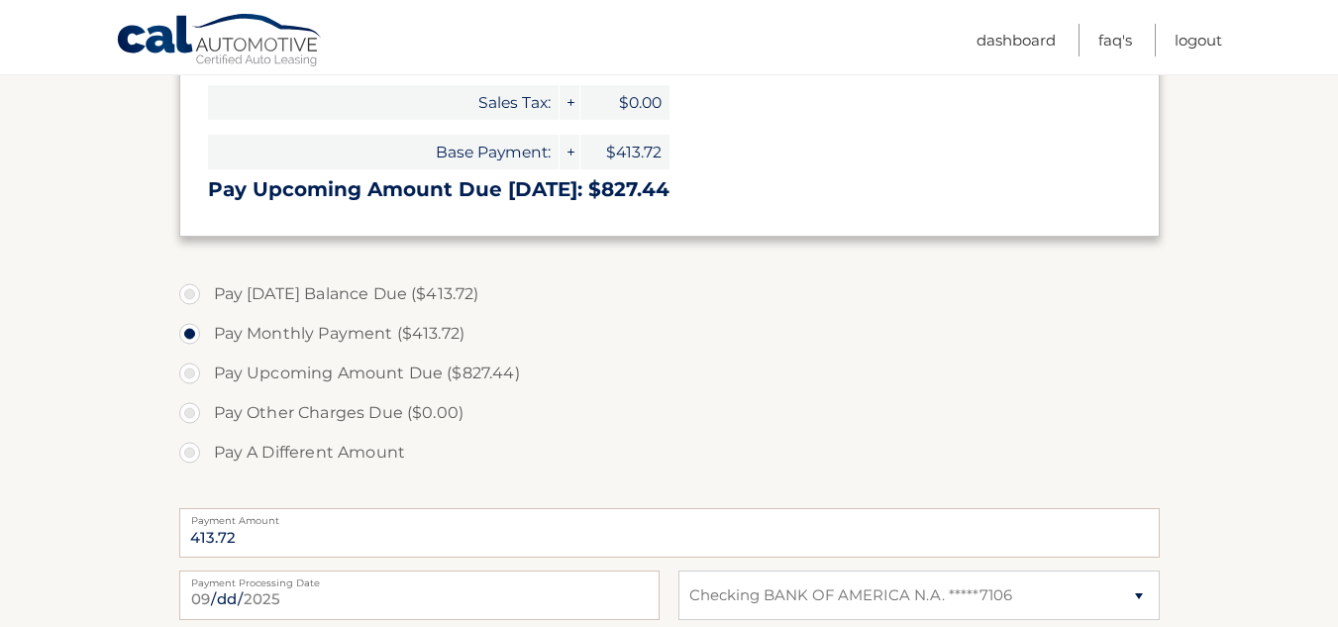
click at [188, 297] on label "Pay Today's Balance Due ($413.72)" at bounding box center [669, 294] width 980 height 40
click at [188, 297] on input "Pay Today's Balance Due ($413.72)" at bounding box center [197, 290] width 20 height 32
radio input "true"
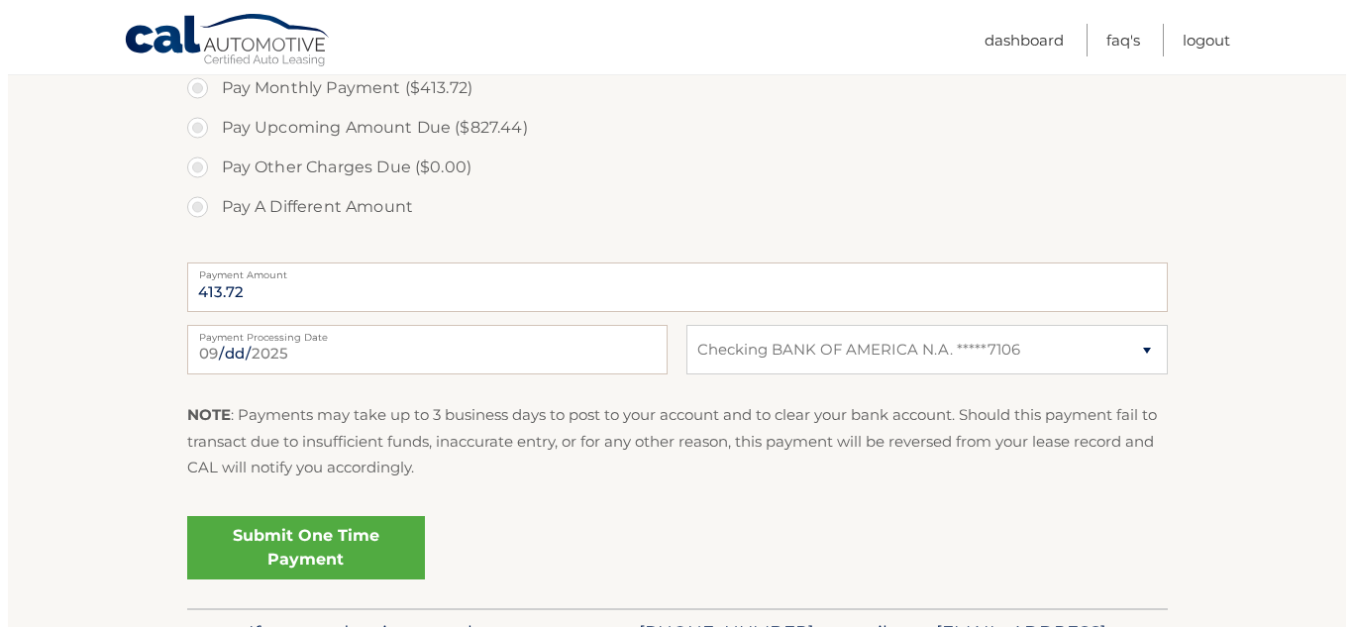
scroll to position [792, 0]
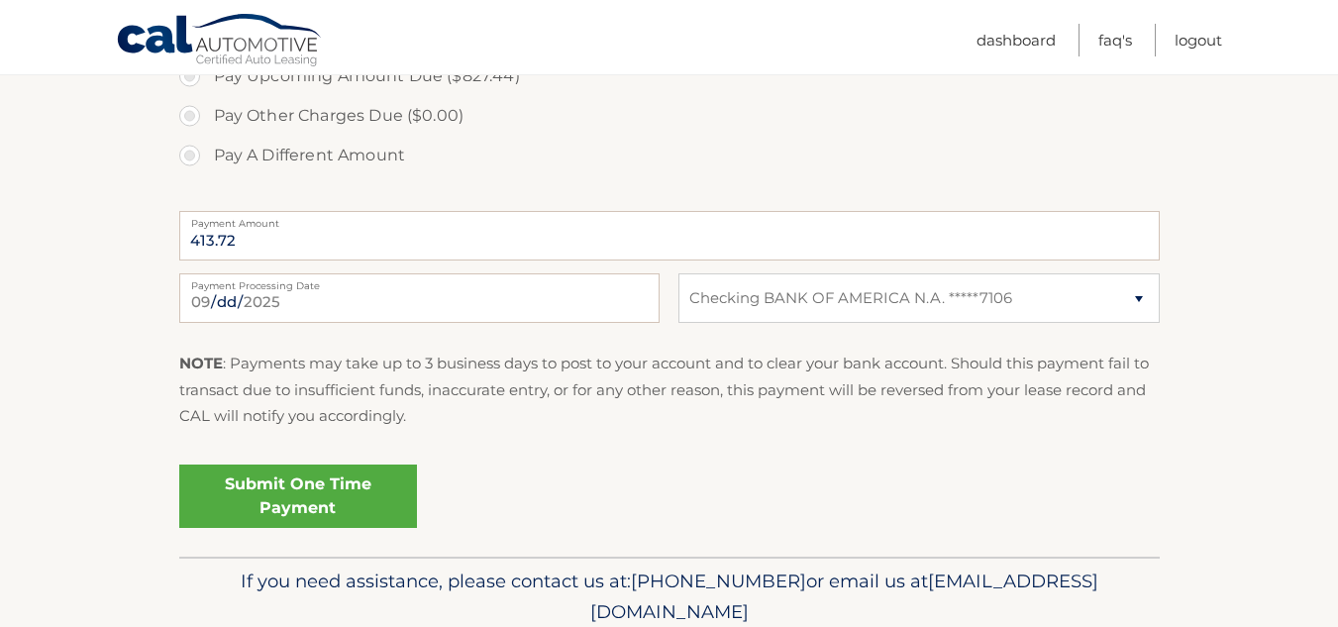
click at [361, 496] on link "Submit One Time Payment" at bounding box center [298, 495] width 238 height 63
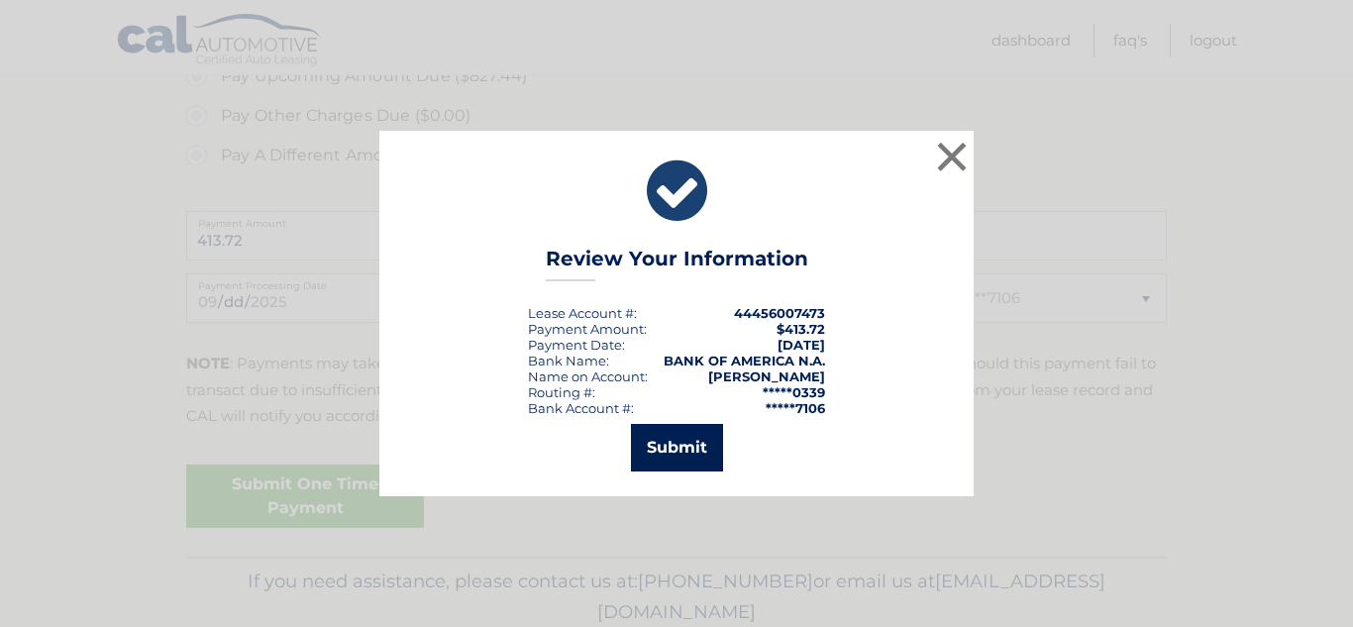
click at [646, 456] on button "Submit" at bounding box center [677, 448] width 92 height 48
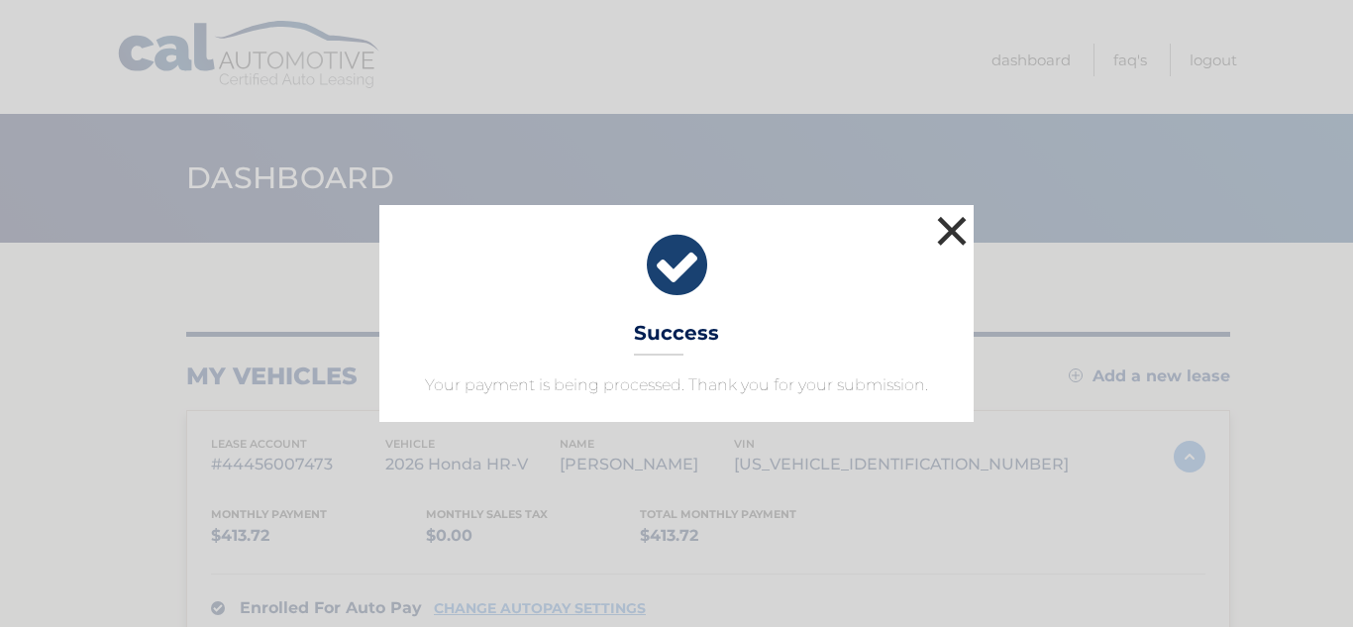
click at [946, 227] on button "×" at bounding box center [952, 231] width 40 height 40
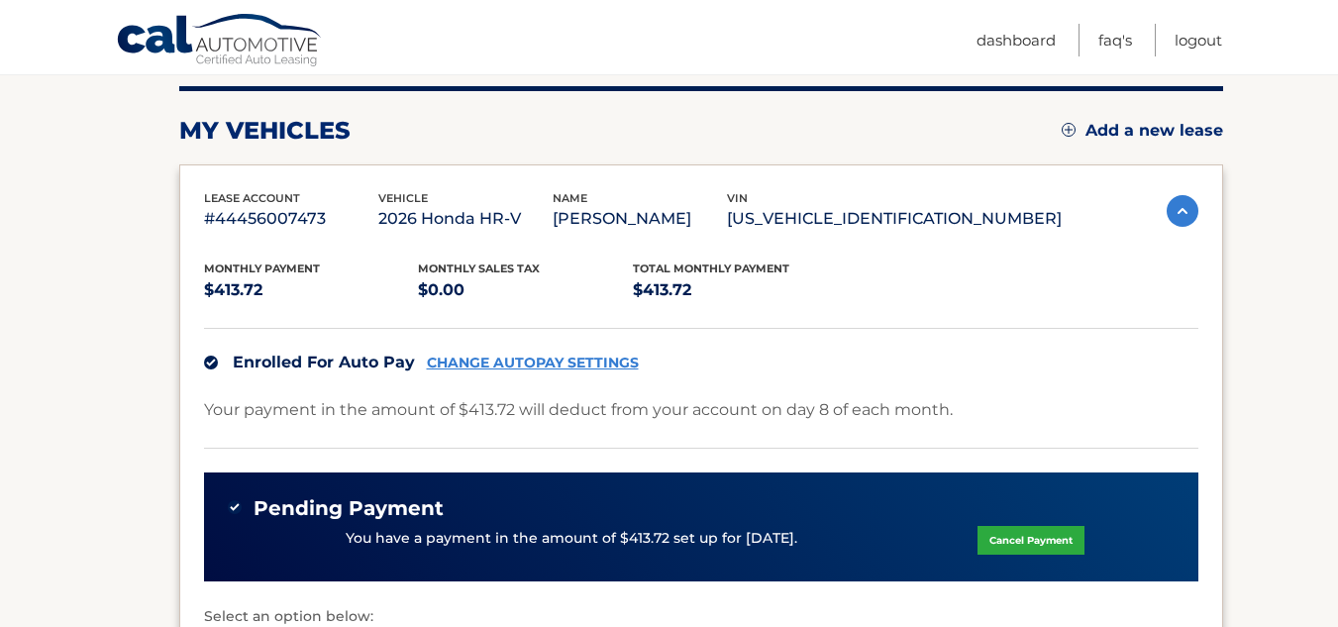
scroll to position [198, 0]
